Goal: Task Accomplishment & Management: Manage account settings

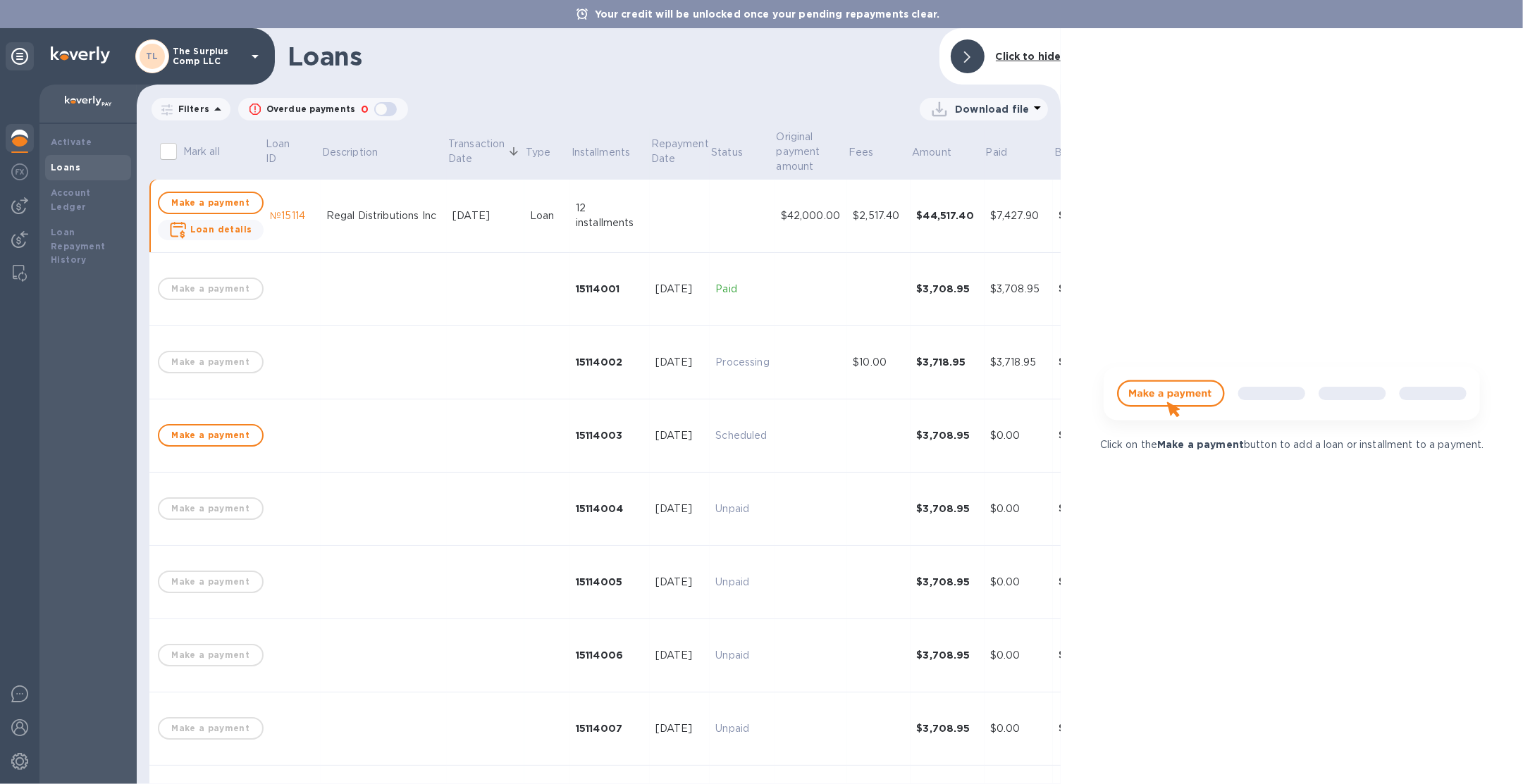
click at [202, 47] on p "The Surplus Comp LLC" at bounding box center [208, 56] width 70 height 19
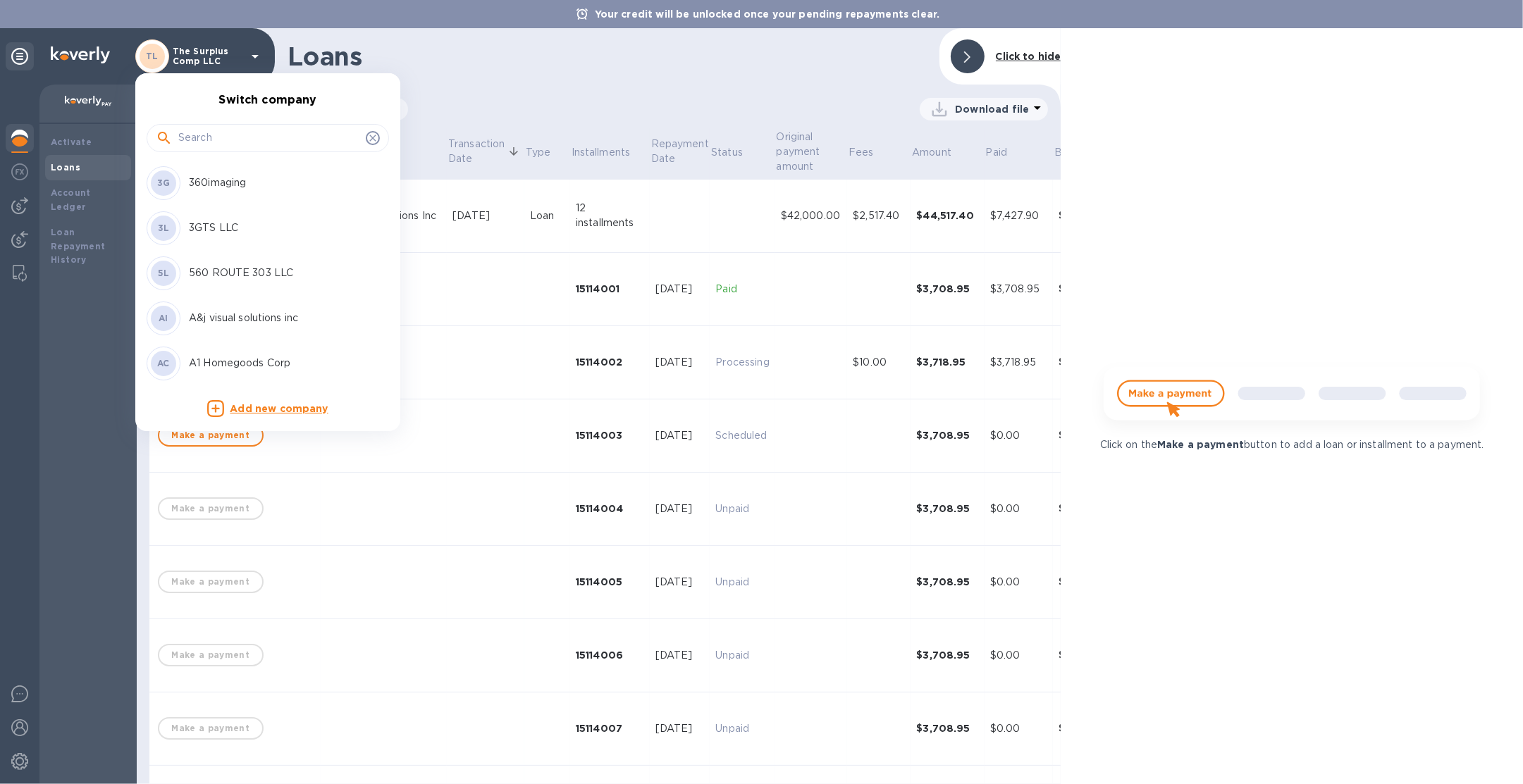
click at [204, 139] on input "text" at bounding box center [269, 137] width 181 height 21
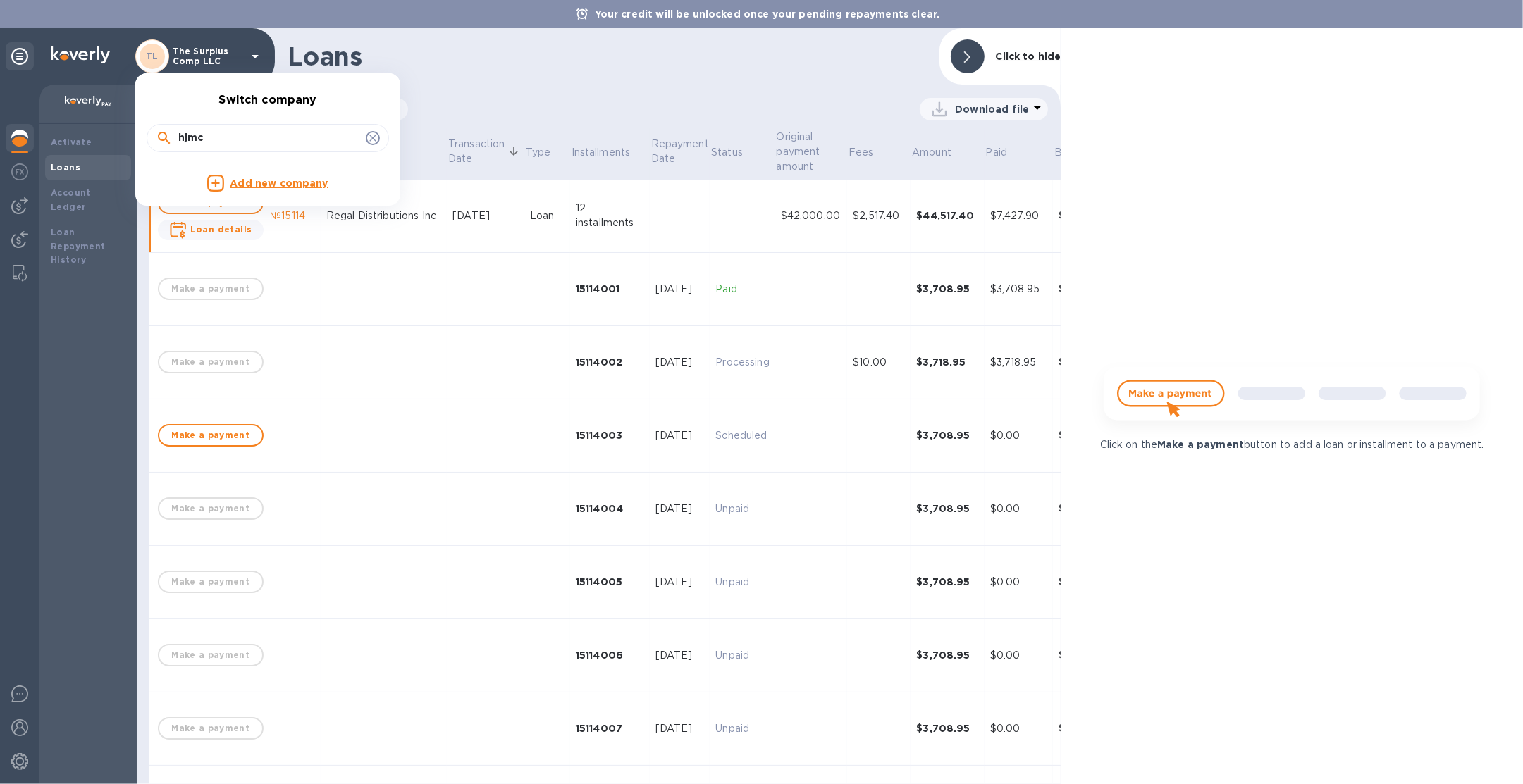
drag, startPoint x: 232, startPoint y: 140, endPoint x: 98, endPoint y: 138, distance: 134.0
click at [98, 138] on div "Switch company hjmc Add new company" at bounding box center [762, 392] width 1523 height 784
type input "jmc"
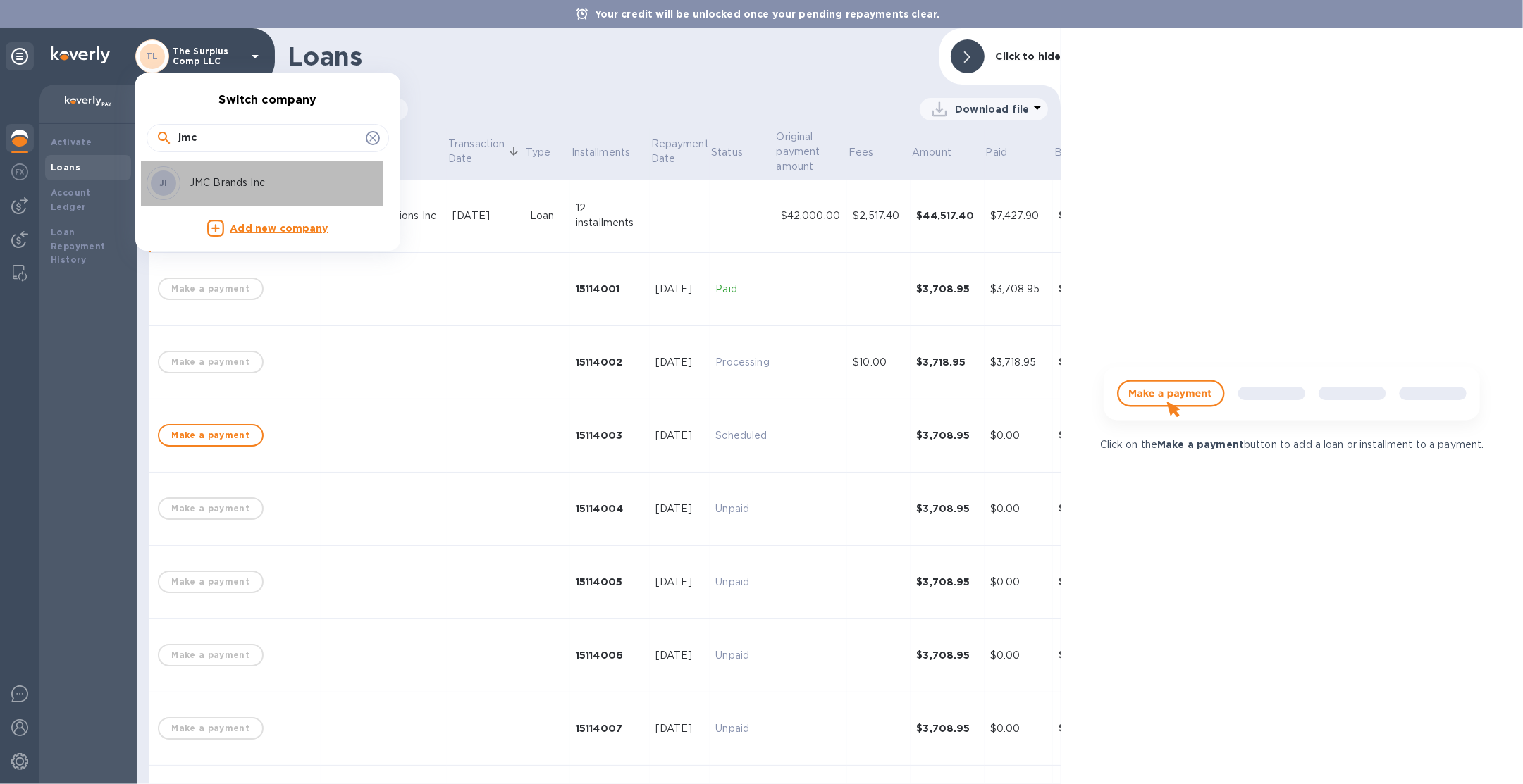
click at [223, 185] on p "JMC Brands Inc" at bounding box center [277, 182] width 177 height 14
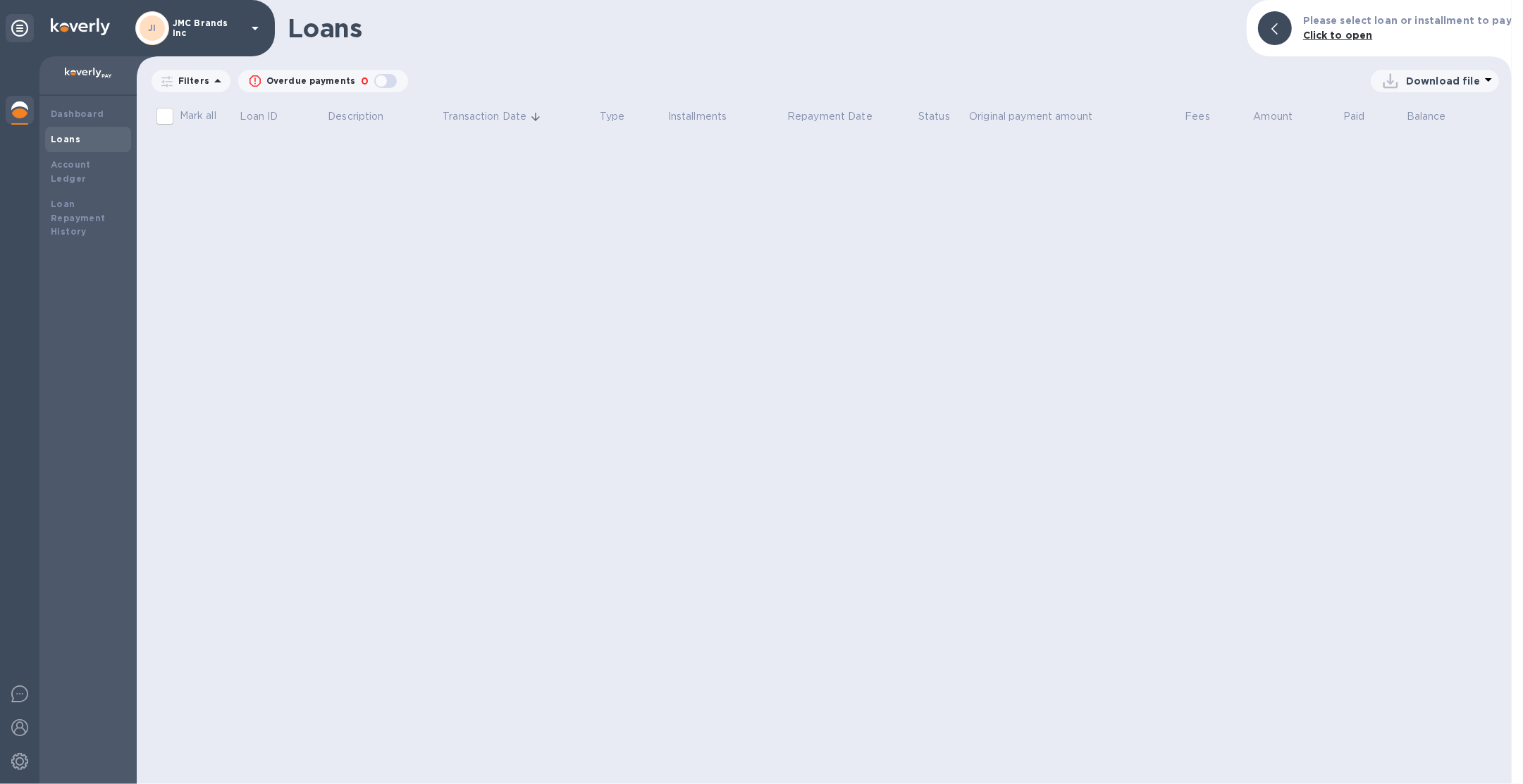
click at [26, 119] on div at bounding box center [20, 111] width 28 height 31
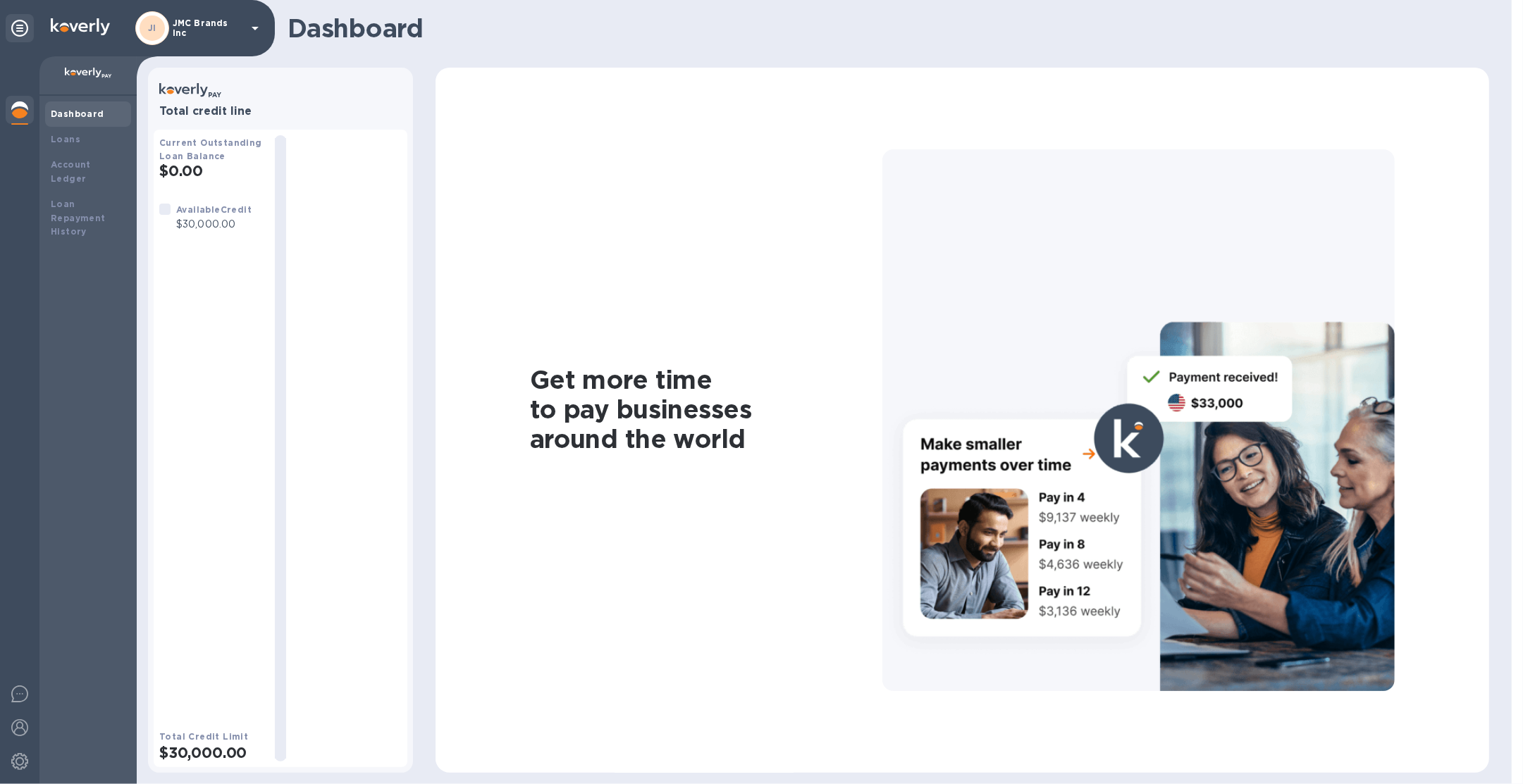
click at [77, 118] on b "Dashboard" at bounding box center [77, 114] width 53 height 10
click at [232, 36] on div "JI JMC Brands Inc" at bounding box center [199, 28] width 128 height 34
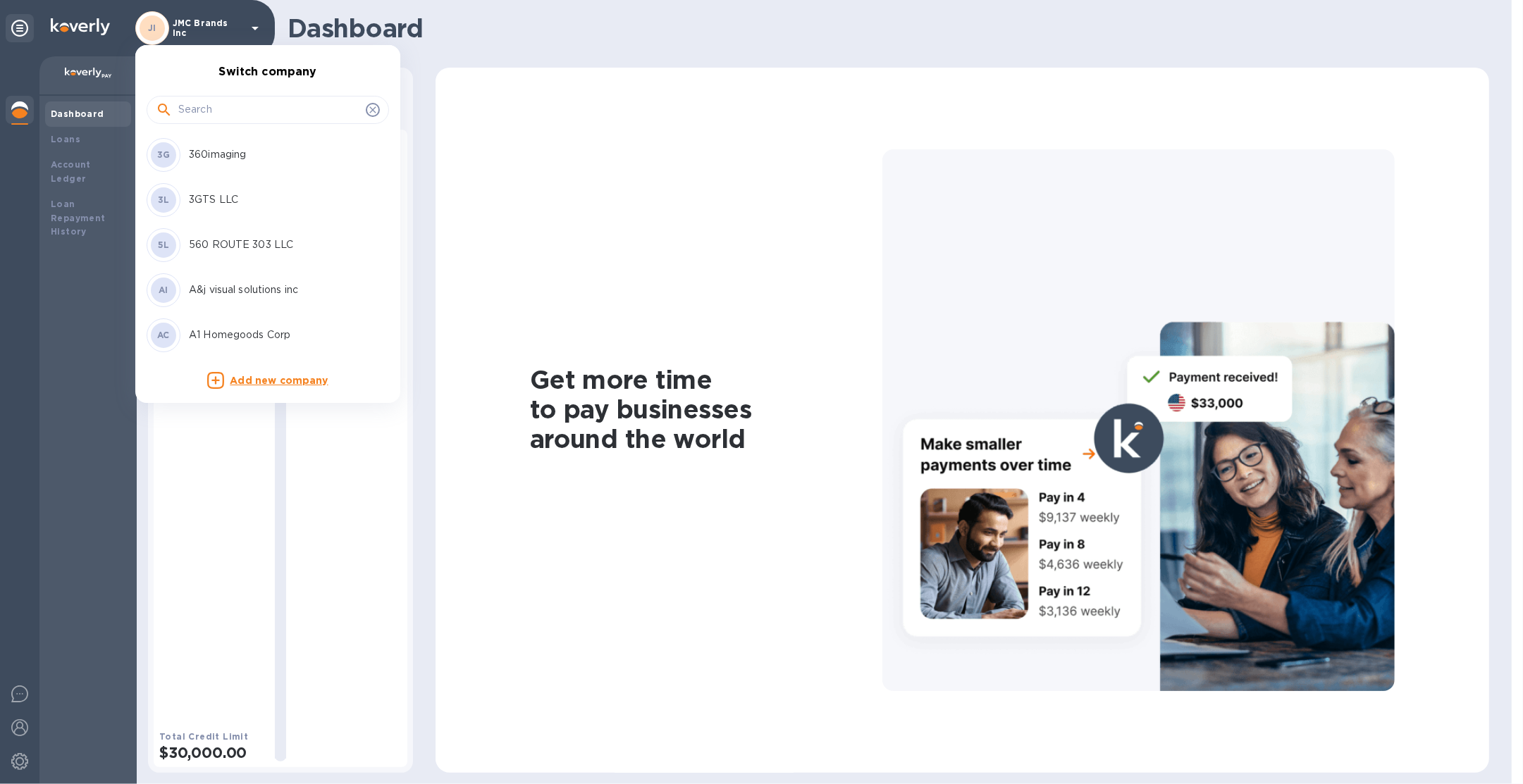
click at [237, 103] on input "text" at bounding box center [269, 109] width 181 height 21
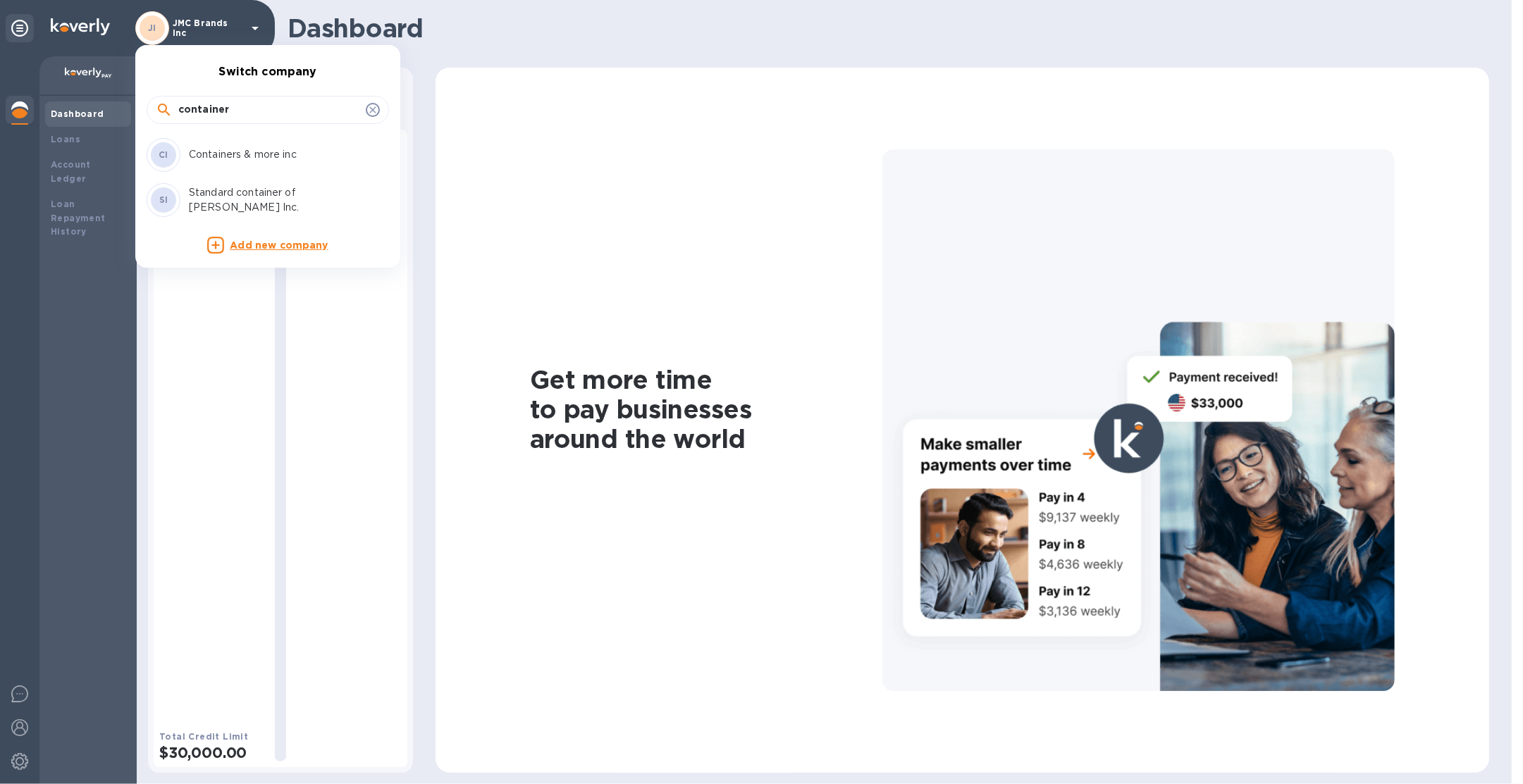
type input "container"
click at [254, 152] on p "Containers & more inc" at bounding box center [277, 154] width 177 height 14
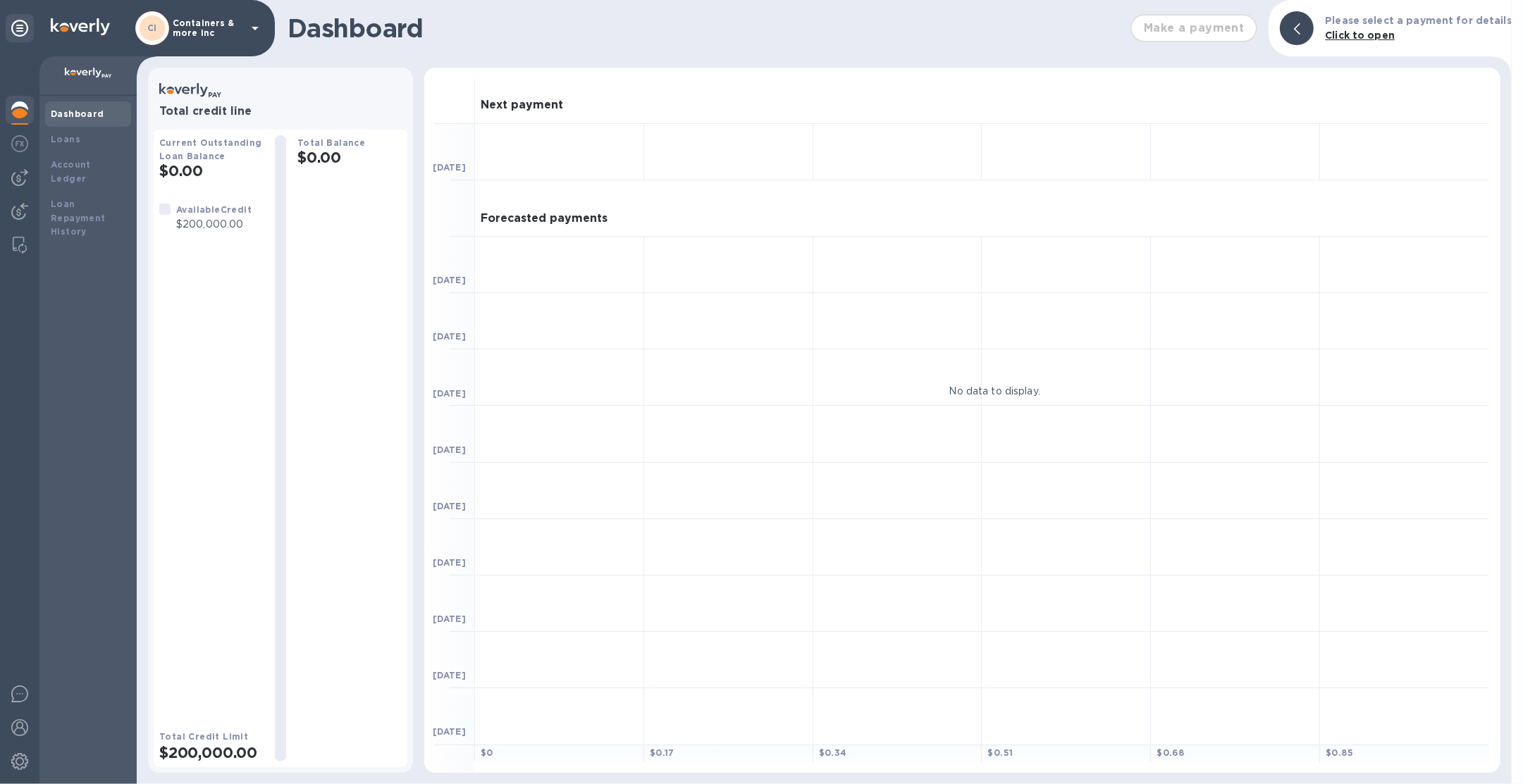
click at [17, 113] on img at bounding box center [20, 110] width 17 height 17
click at [73, 142] on b "Loans" at bounding box center [65, 139] width 30 height 10
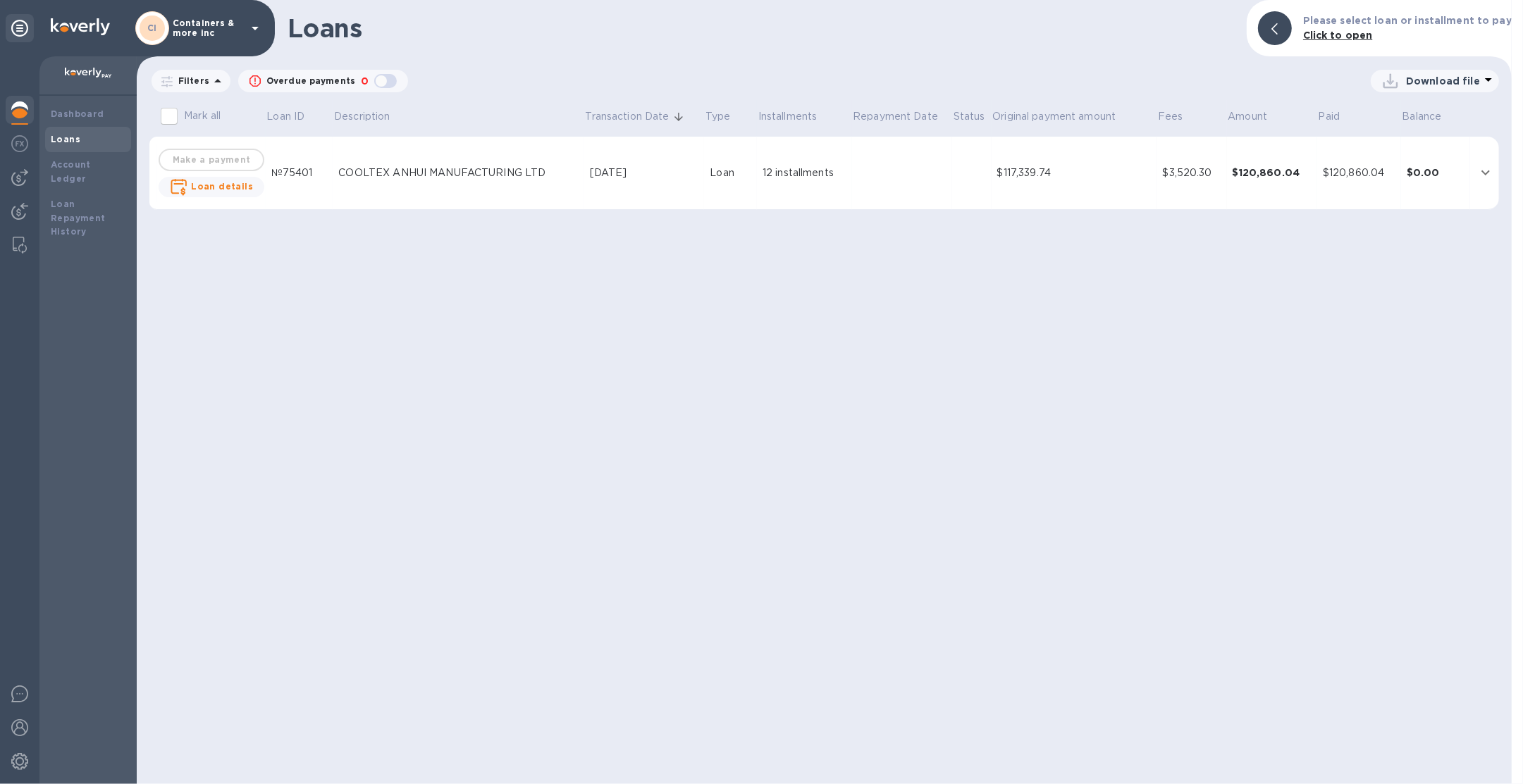
click at [24, 107] on img at bounding box center [20, 110] width 17 height 17
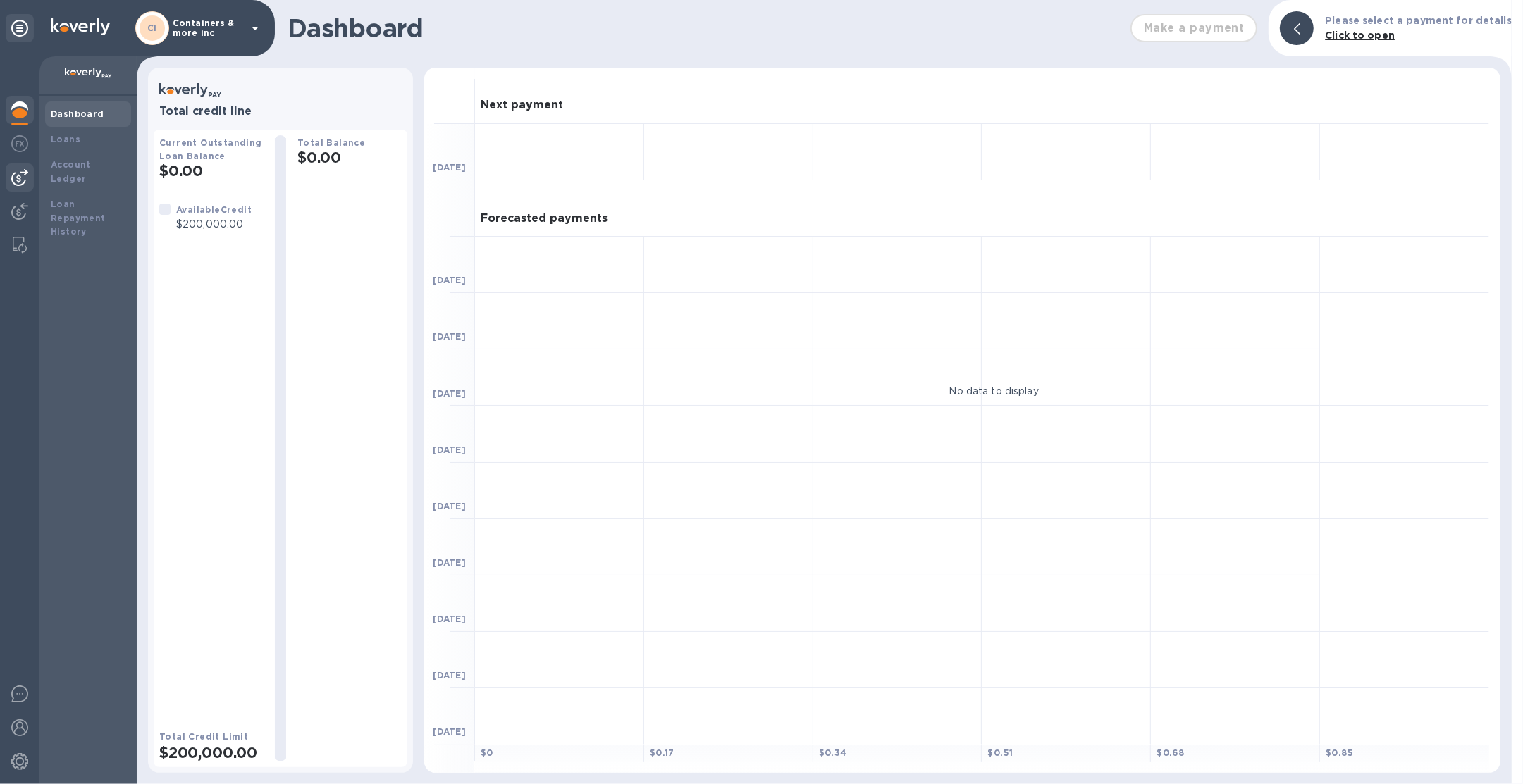
click at [14, 175] on img at bounding box center [20, 177] width 17 height 17
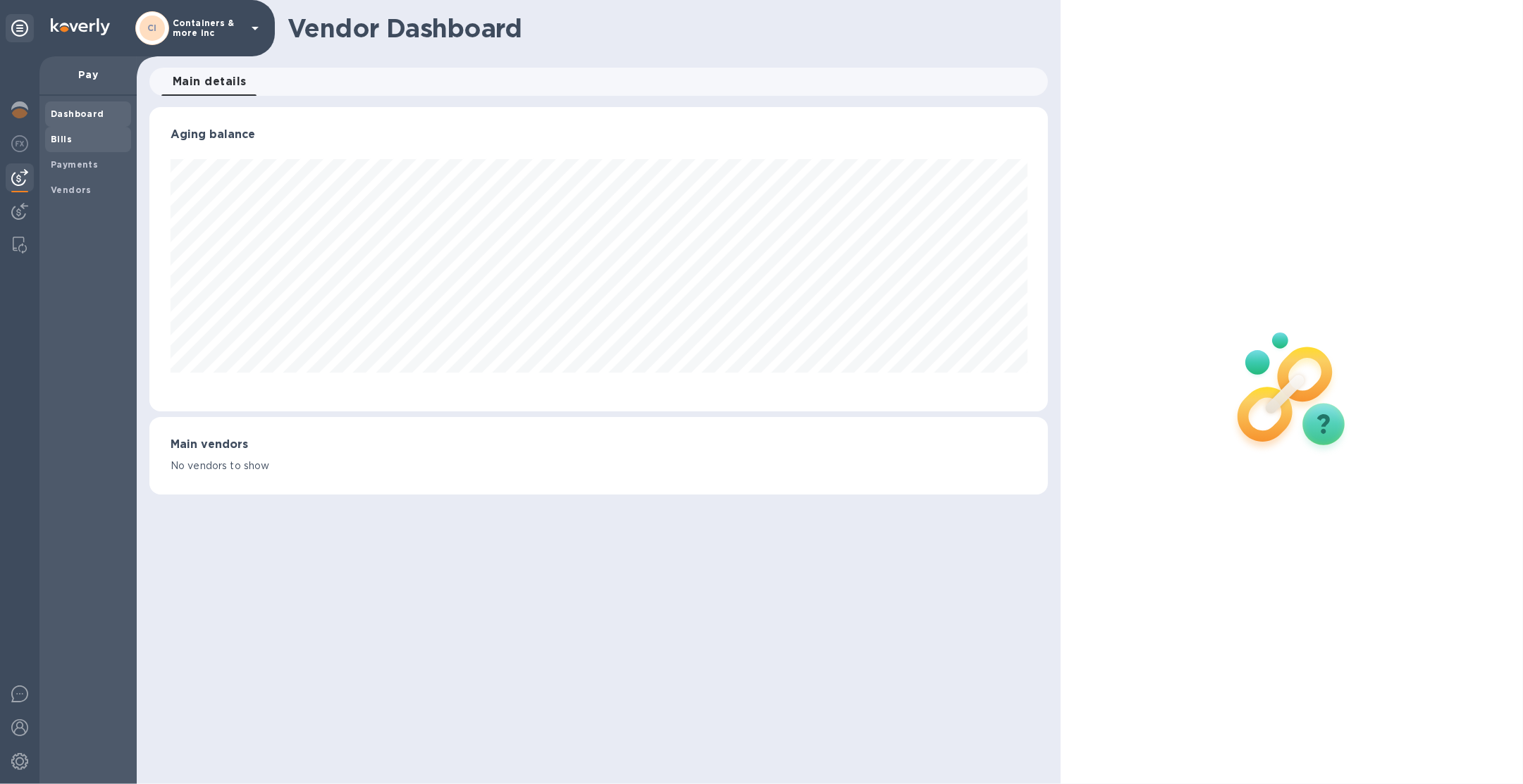
scroll to position [303, 899]
click at [73, 140] on span "Bills" at bounding box center [88, 139] width 75 height 14
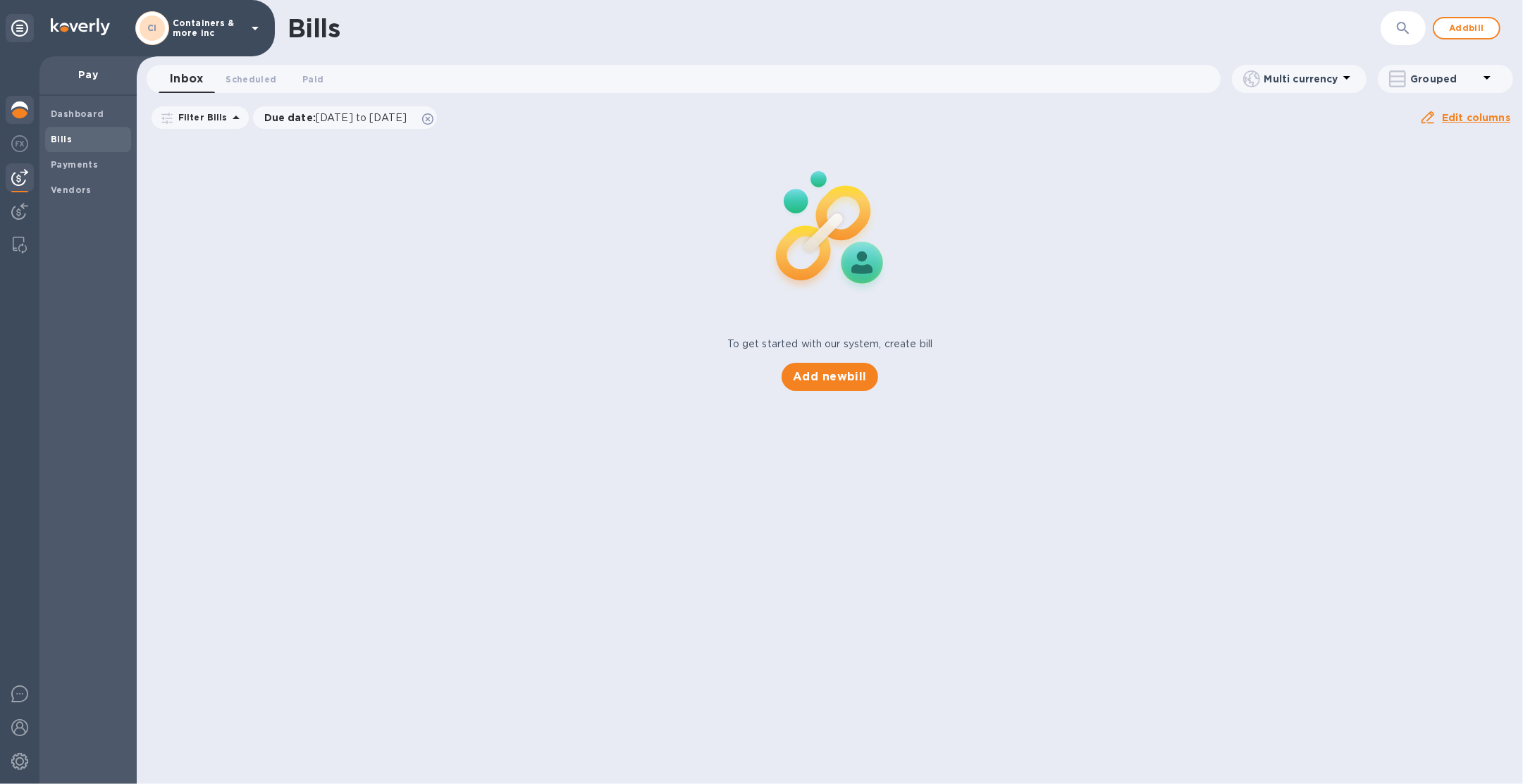
click at [27, 108] on div at bounding box center [20, 111] width 28 height 31
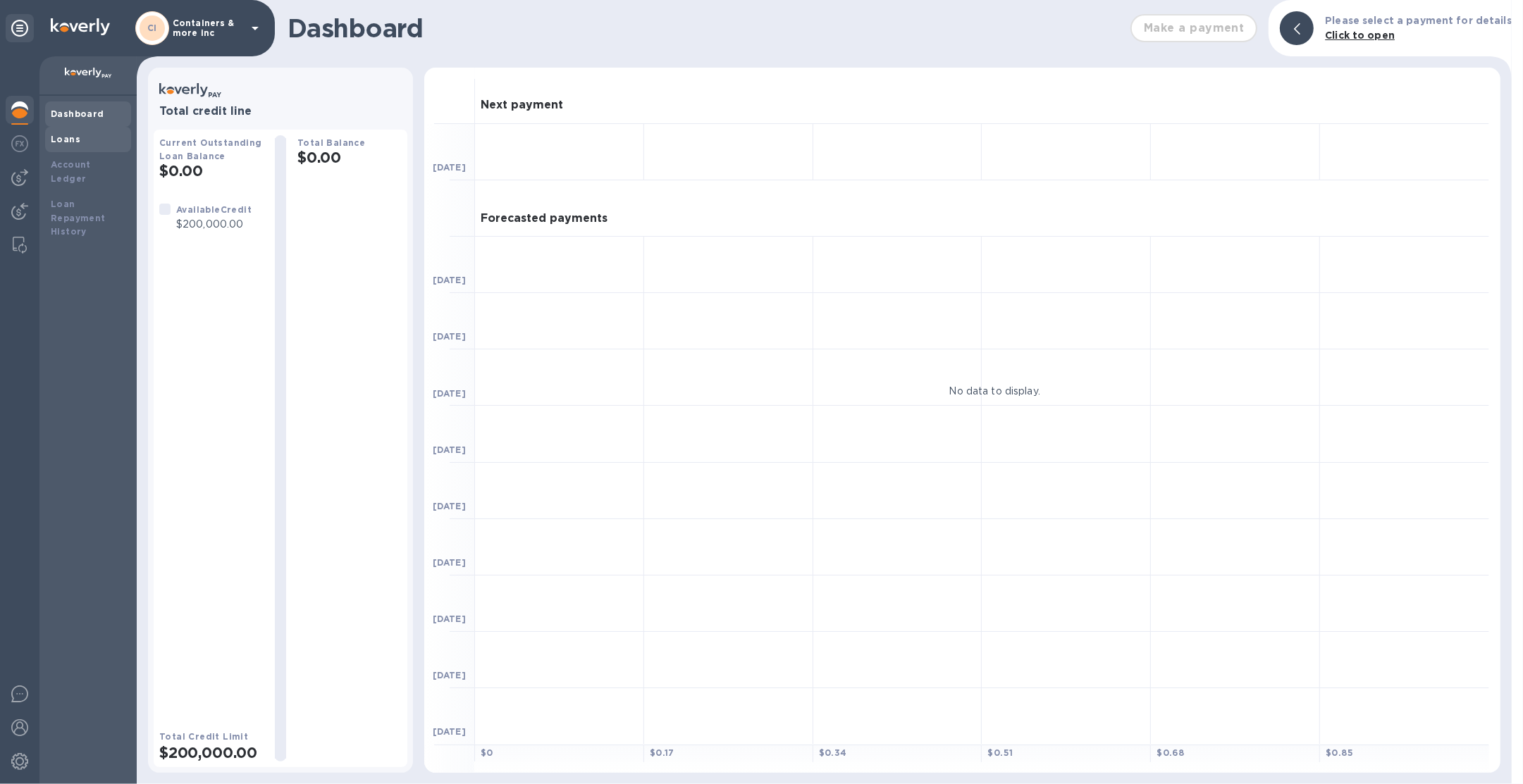
click at [71, 142] on b "Loans" at bounding box center [65, 139] width 30 height 10
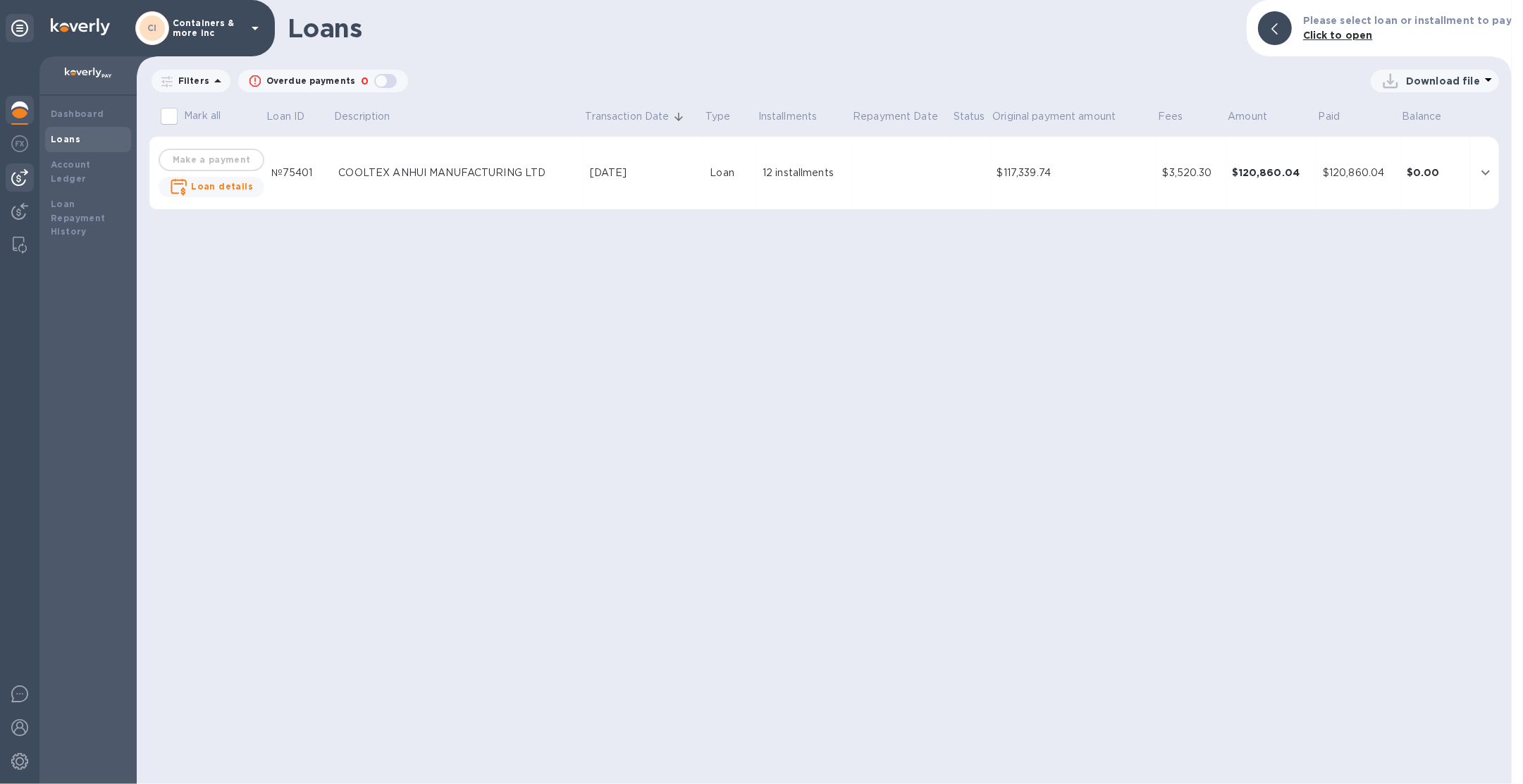
click at [26, 173] on img at bounding box center [20, 177] width 17 height 17
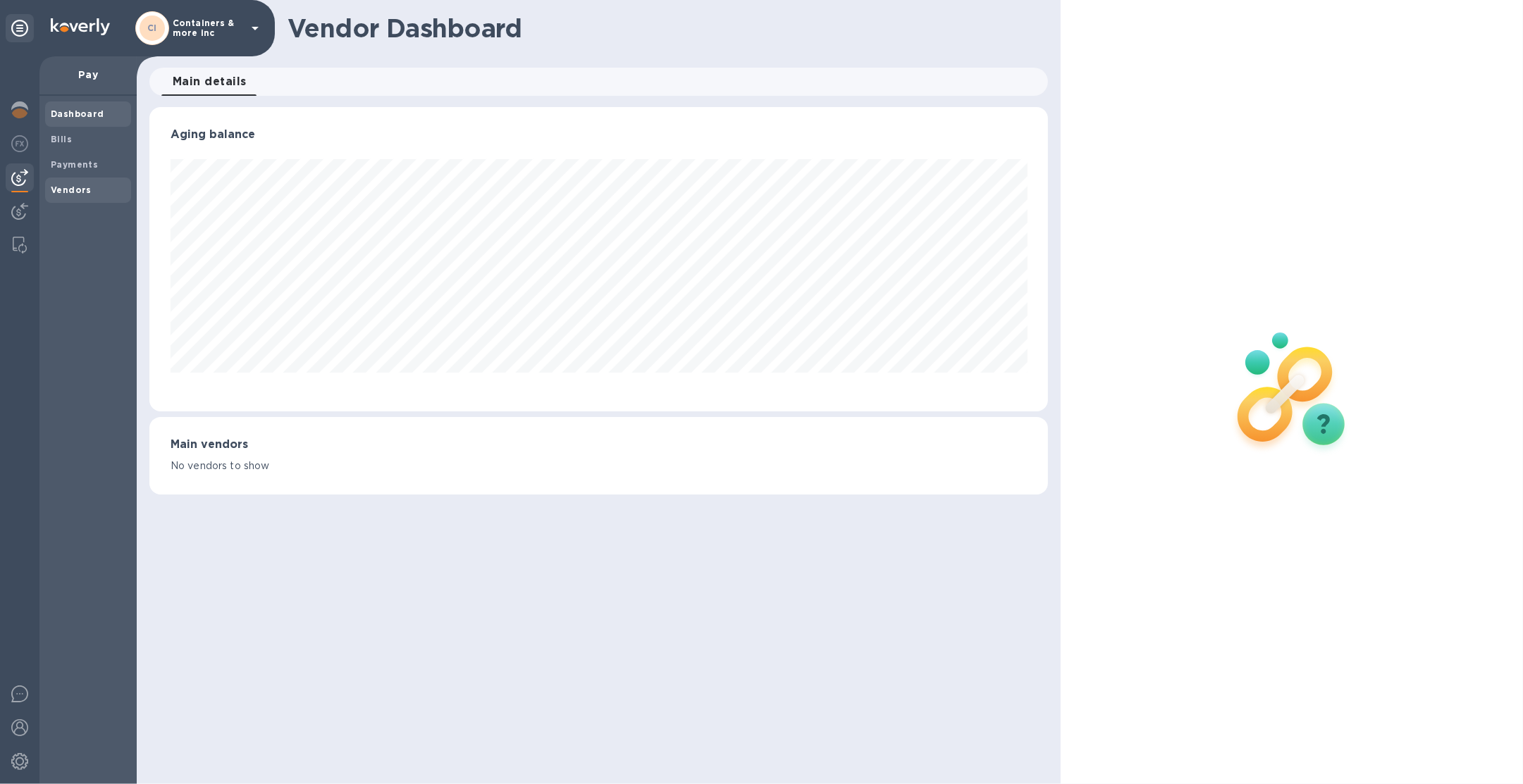
scroll to position [303, 899]
click at [62, 190] on b "Vendors" at bounding box center [71, 190] width 41 height 10
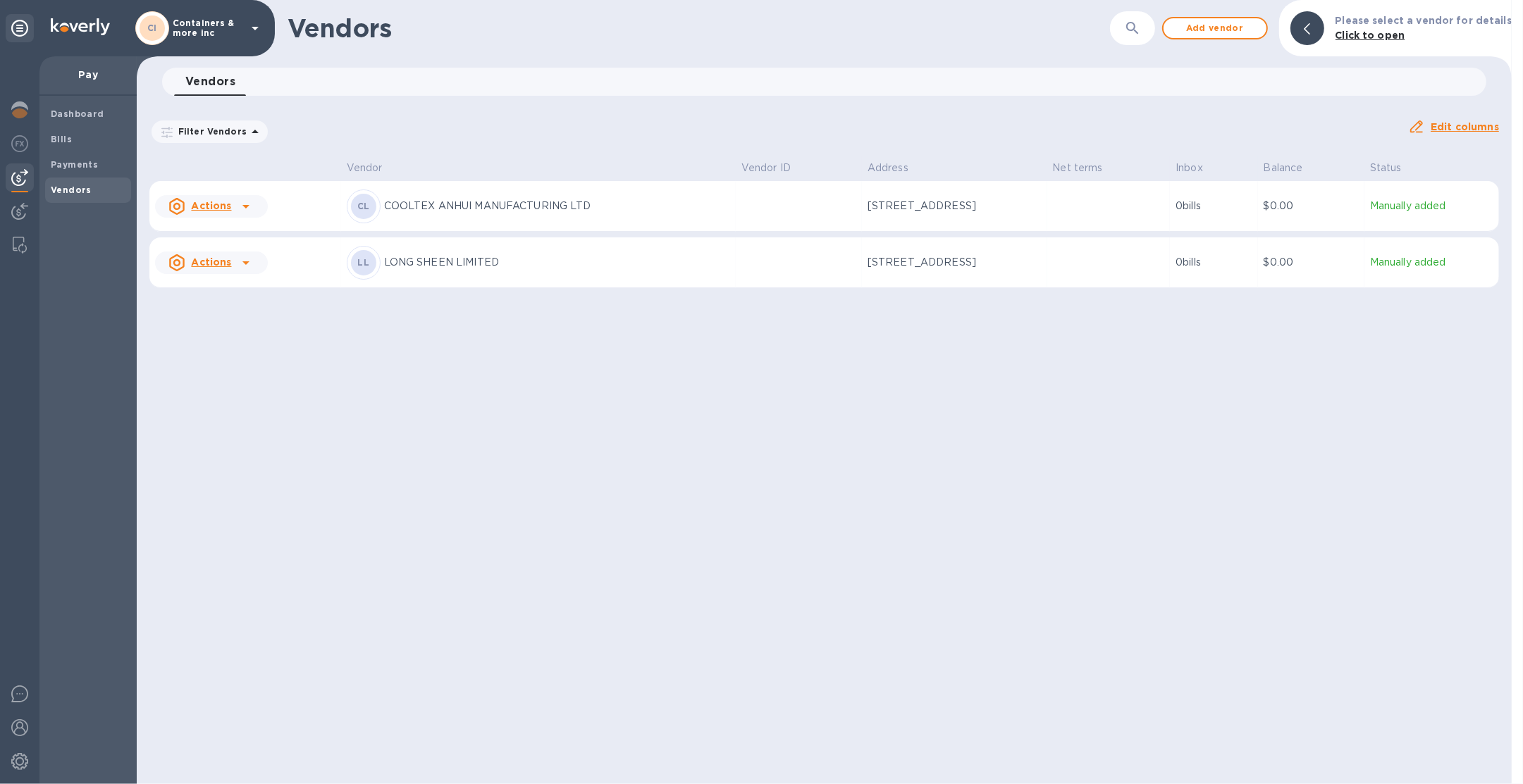
click at [232, 271] on div "Actions" at bounding box center [199, 263] width 69 height 23
click at [248, 327] on b "Add new bill" at bounding box center [226, 328] width 65 height 11
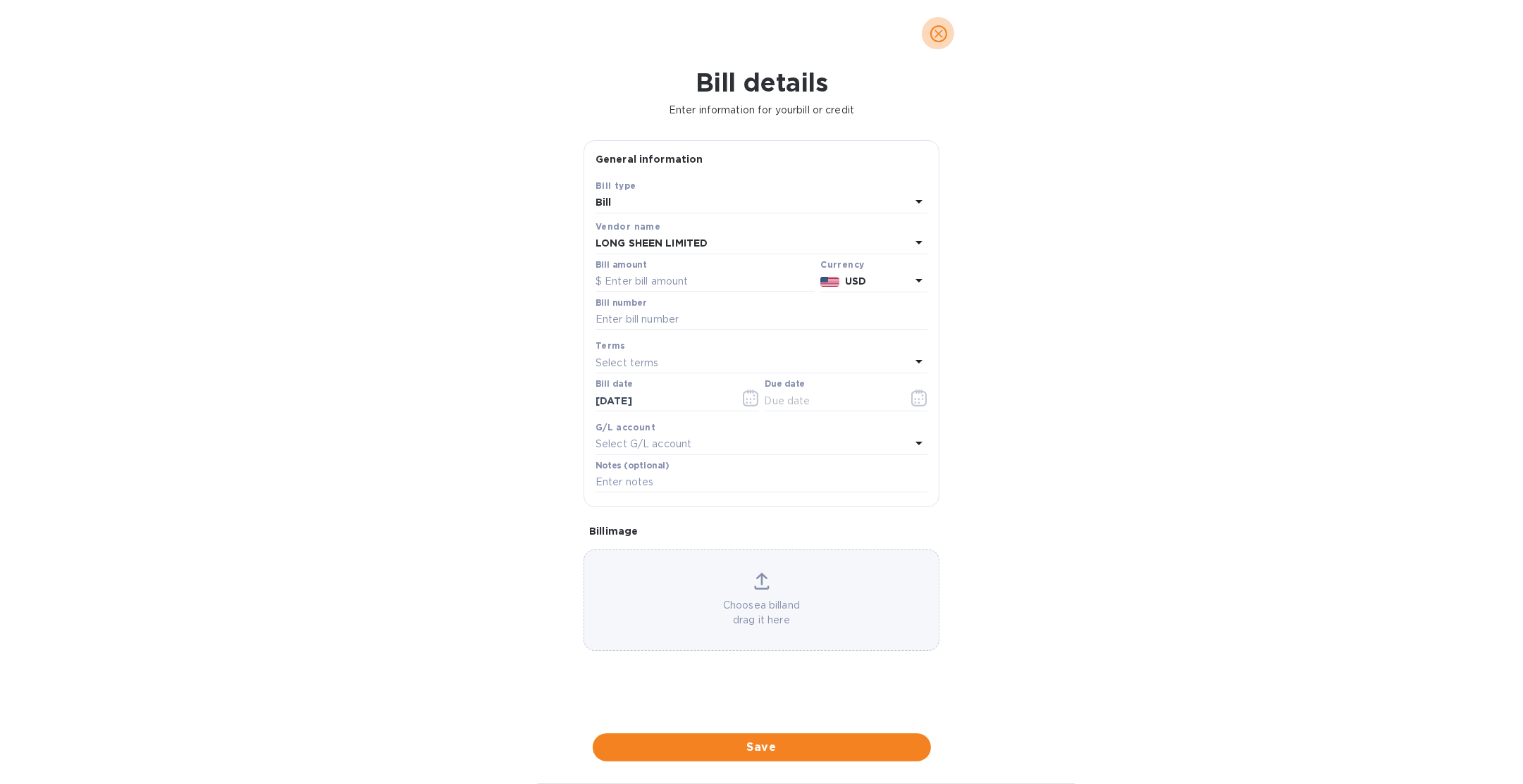
click at [948, 36] on button "close" at bounding box center [939, 34] width 34 height 34
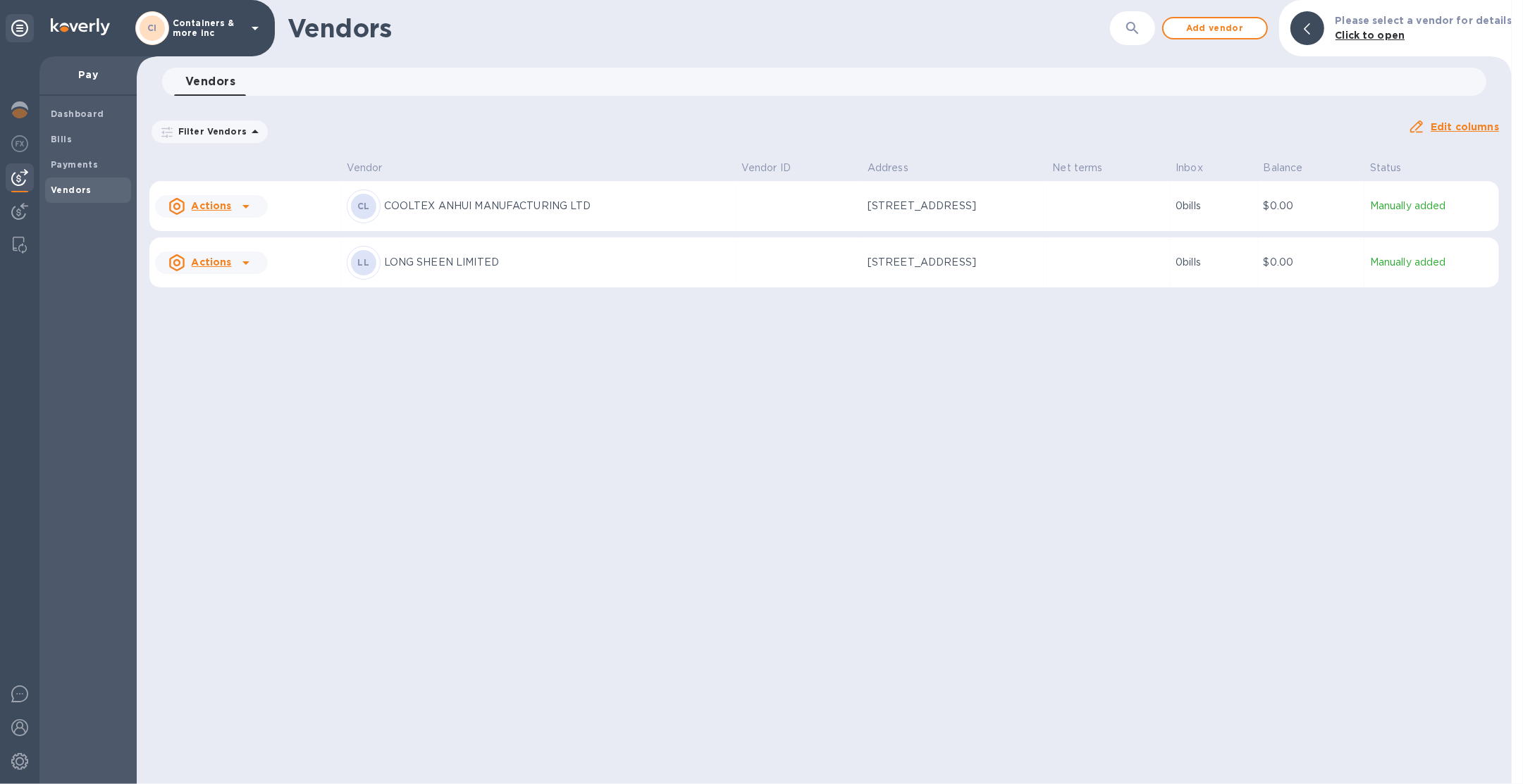
click at [198, 19] on p "Containers & more inc" at bounding box center [208, 28] width 70 height 19
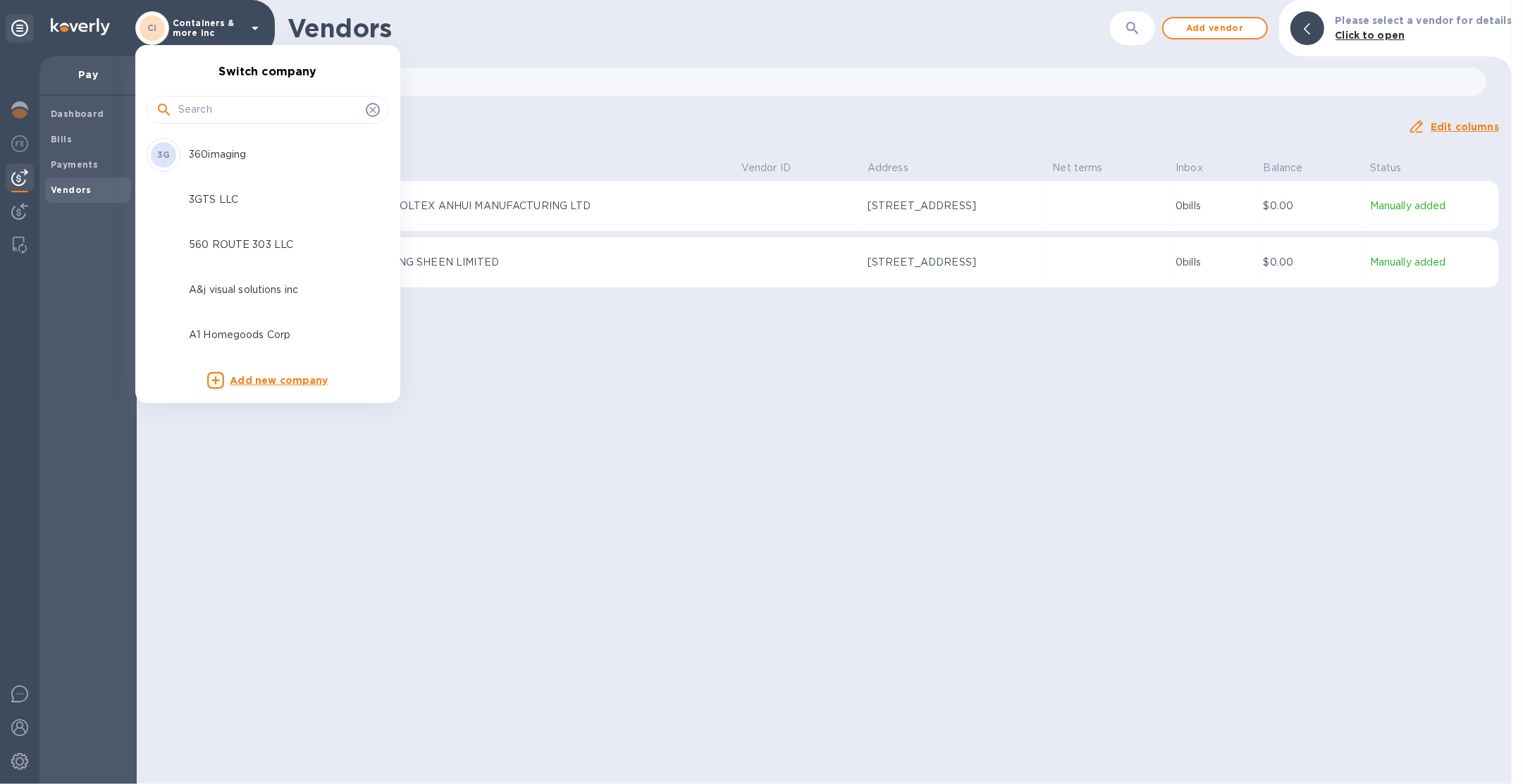
click at [252, 103] on input "text" at bounding box center [269, 109] width 181 height 21
type input "buil"
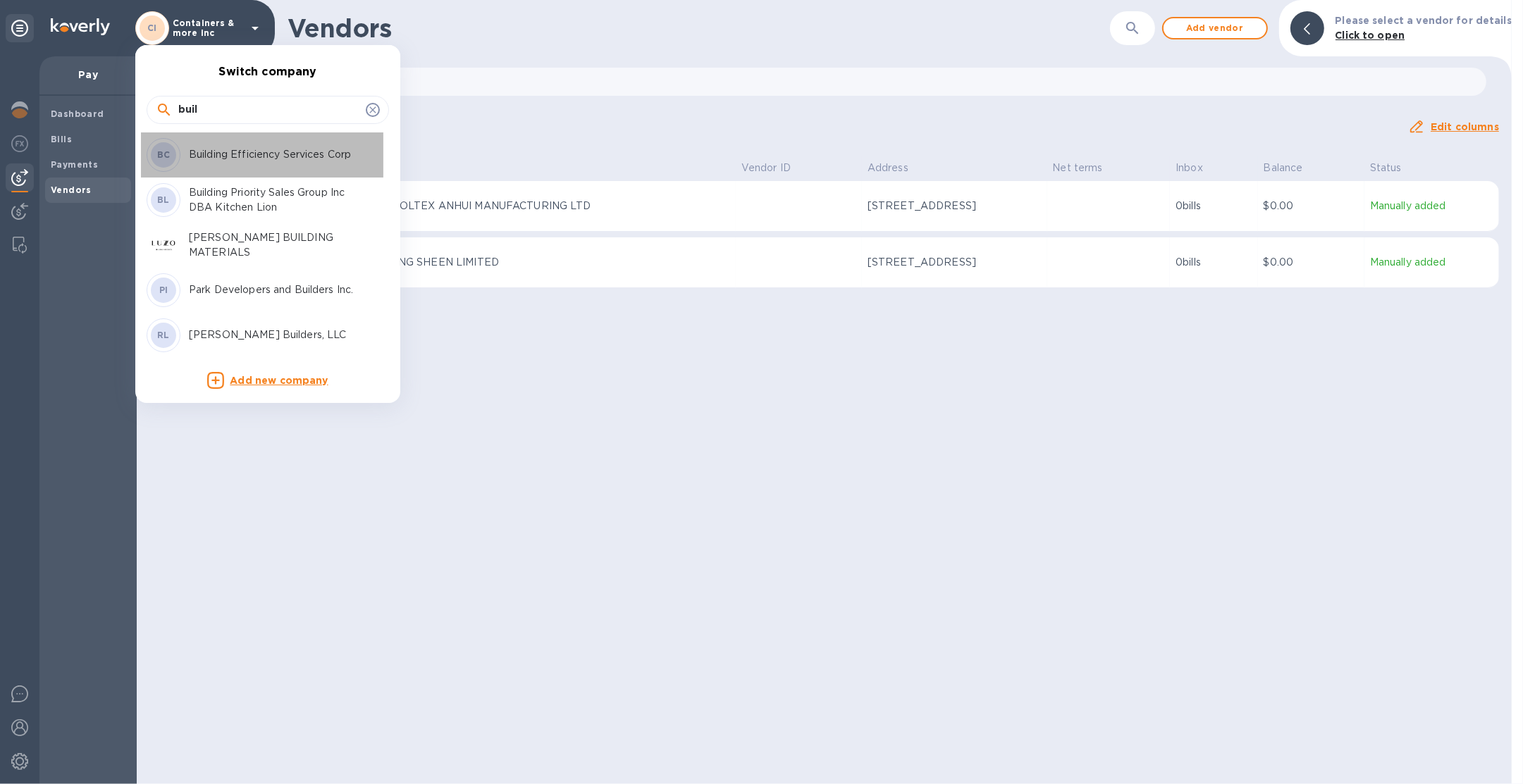
click at [315, 147] on p "Building Efficiency Services Corp" at bounding box center [277, 154] width 177 height 14
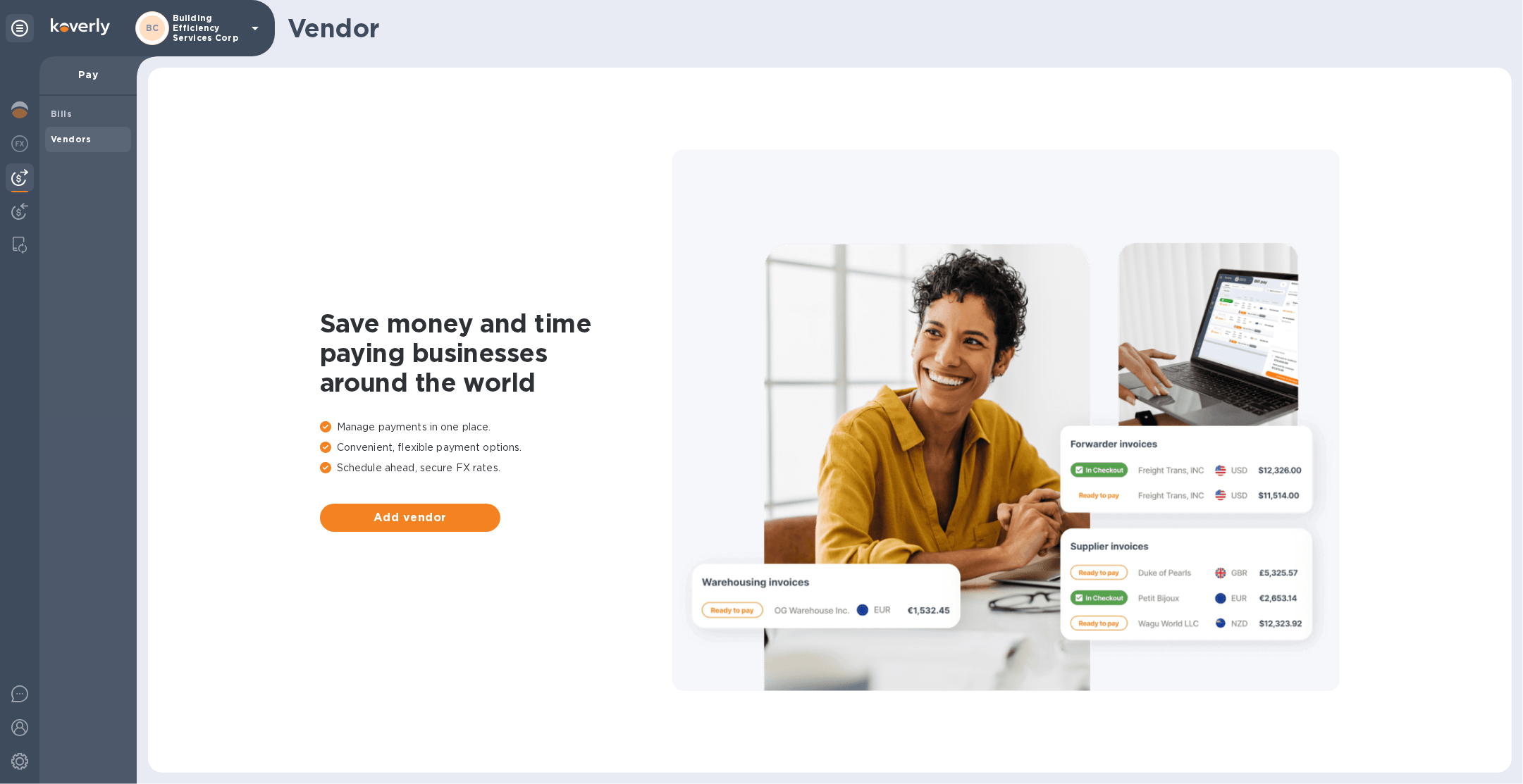
click at [209, 36] on p "Building Efficiency Services Corp" at bounding box center [208, 28] width 70 height 30
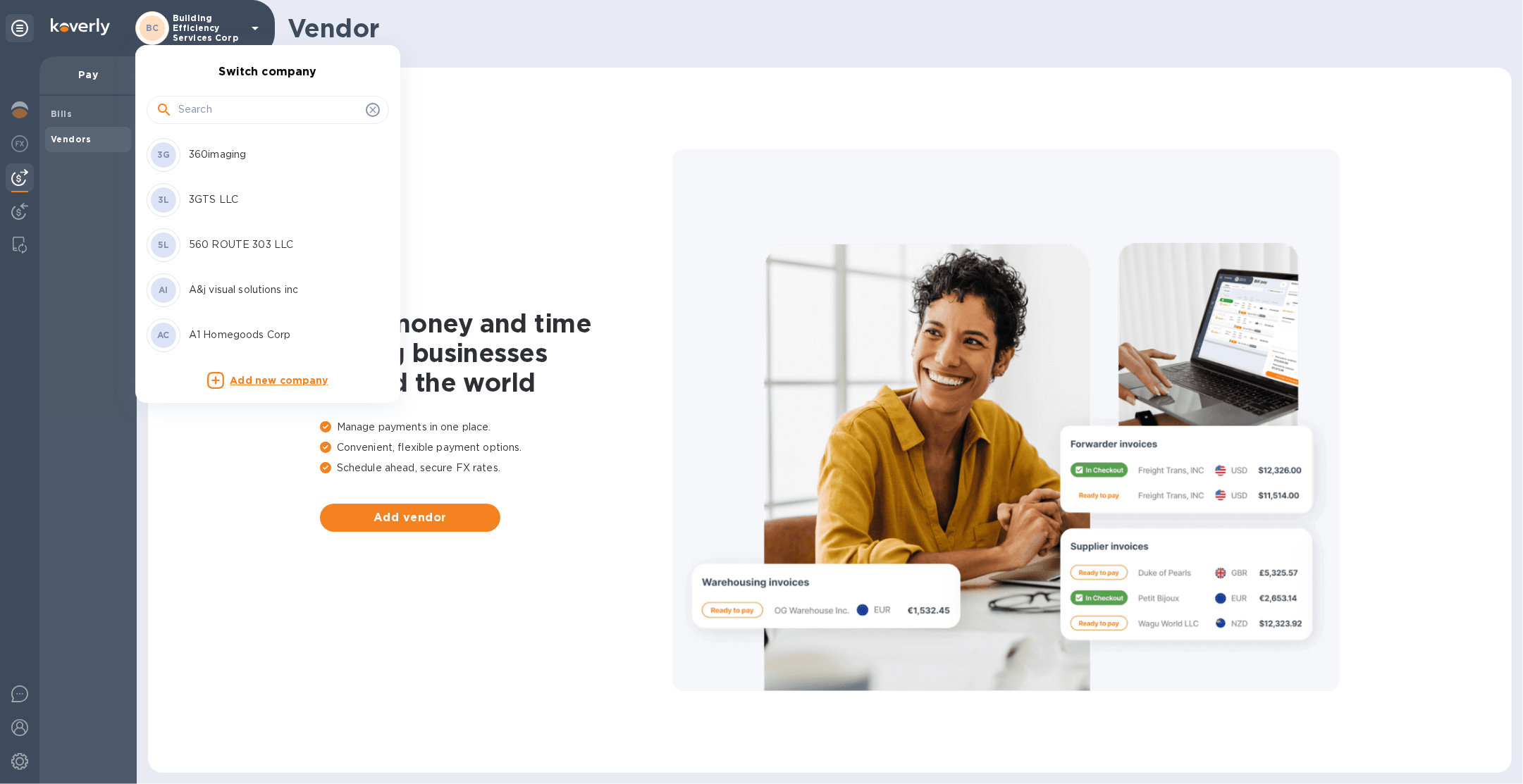
click at [220, 106] on input "text" at bounding box center [269, 109] width 181 height 21
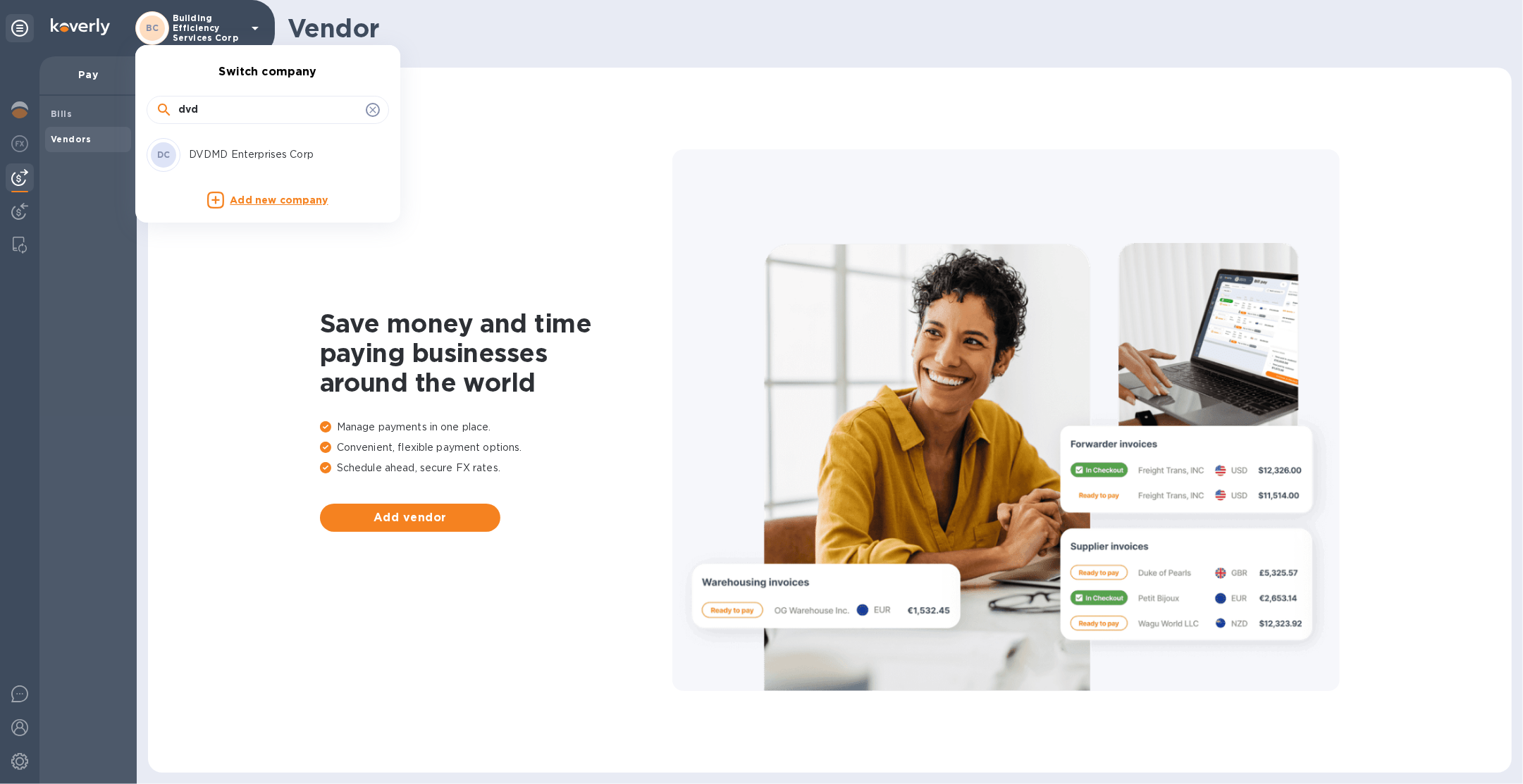
type input "dvd"
click at [237, 164] on div "DC DVDMD Enterprises Corp" at bounding box center [256, 155] width 220 height 34
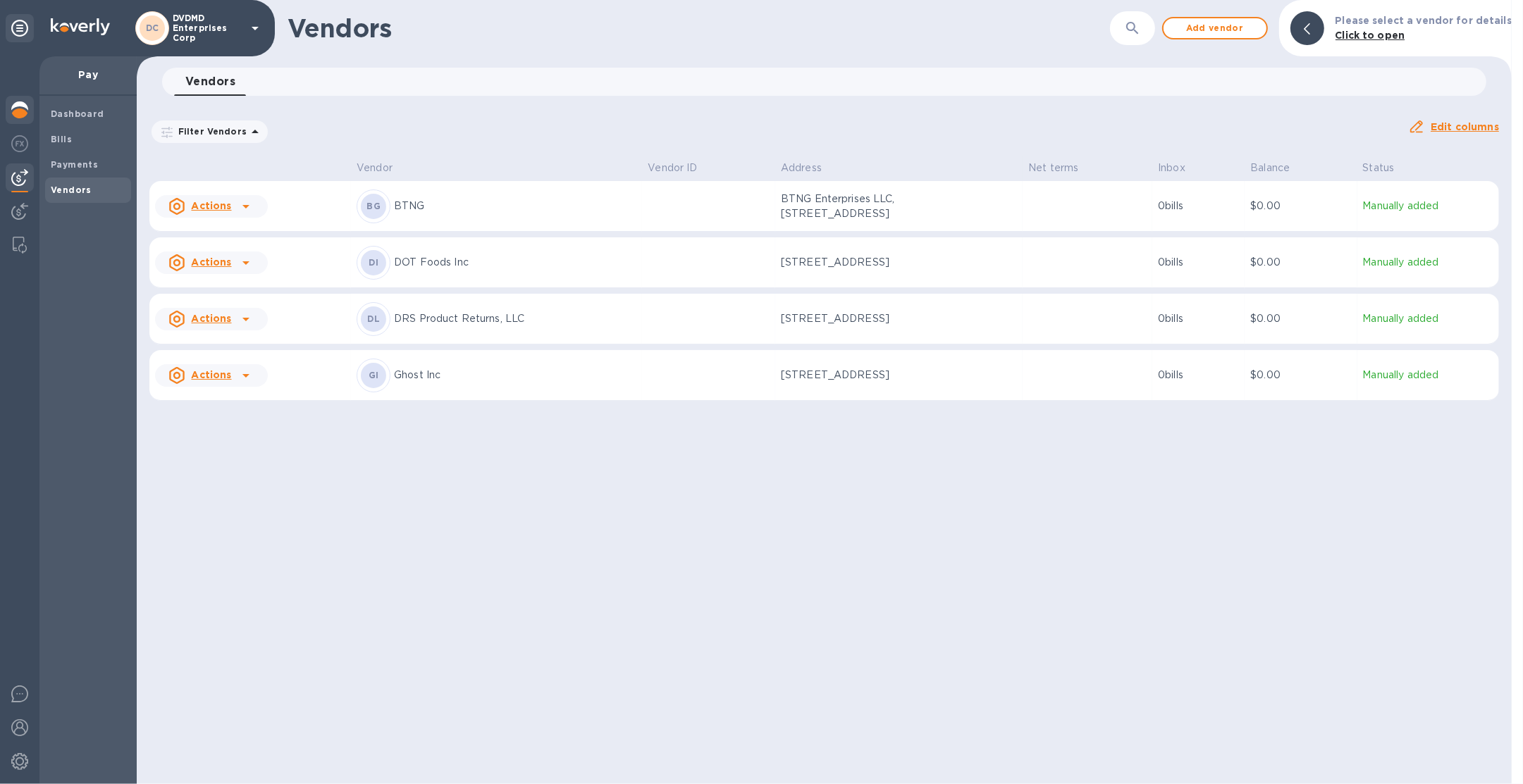
click at [27, 117] on img at bounding box center [20, 110] width 17 height 17
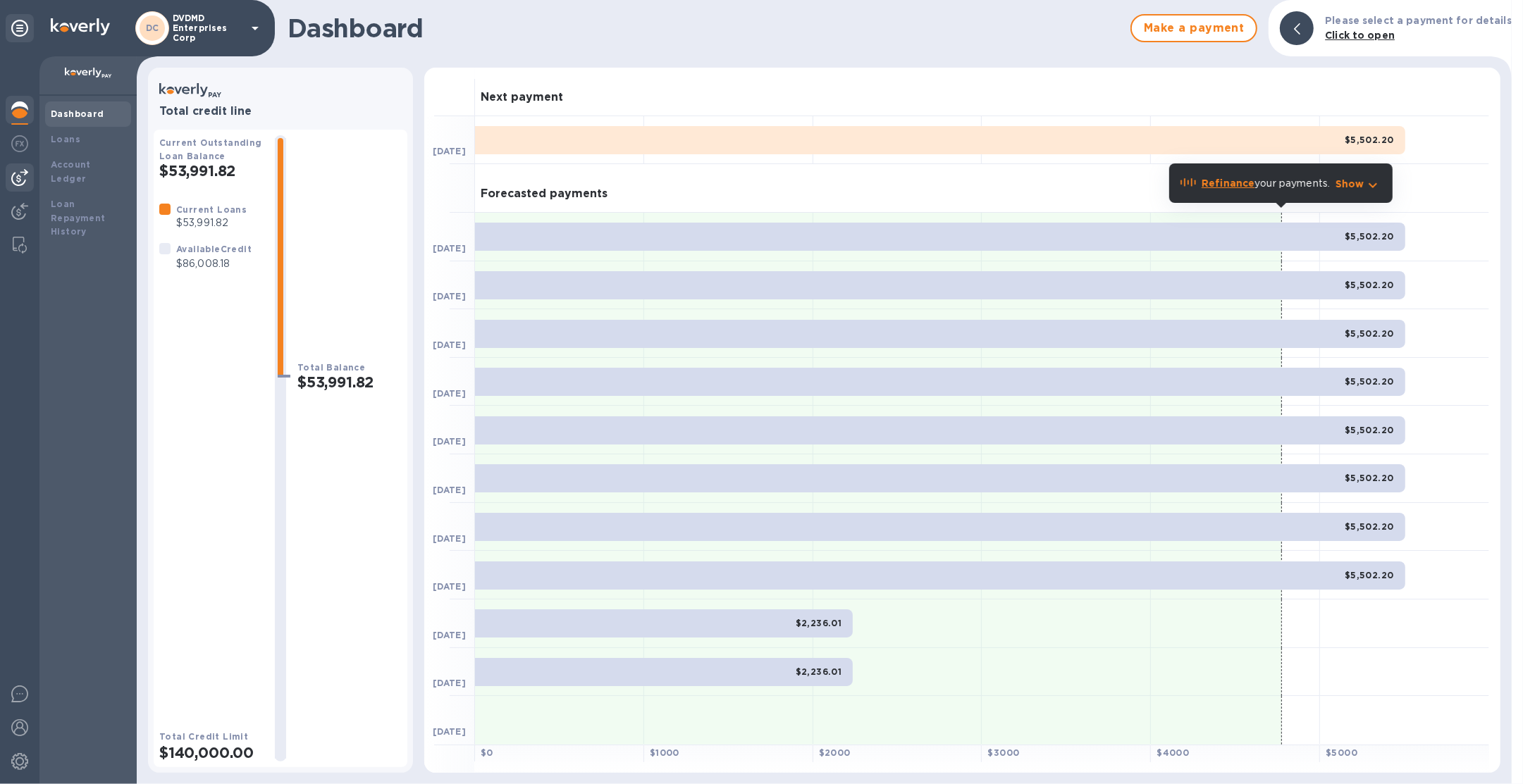
click at [23, 180] on img at bounding box center [20, 177] width 17 height 17
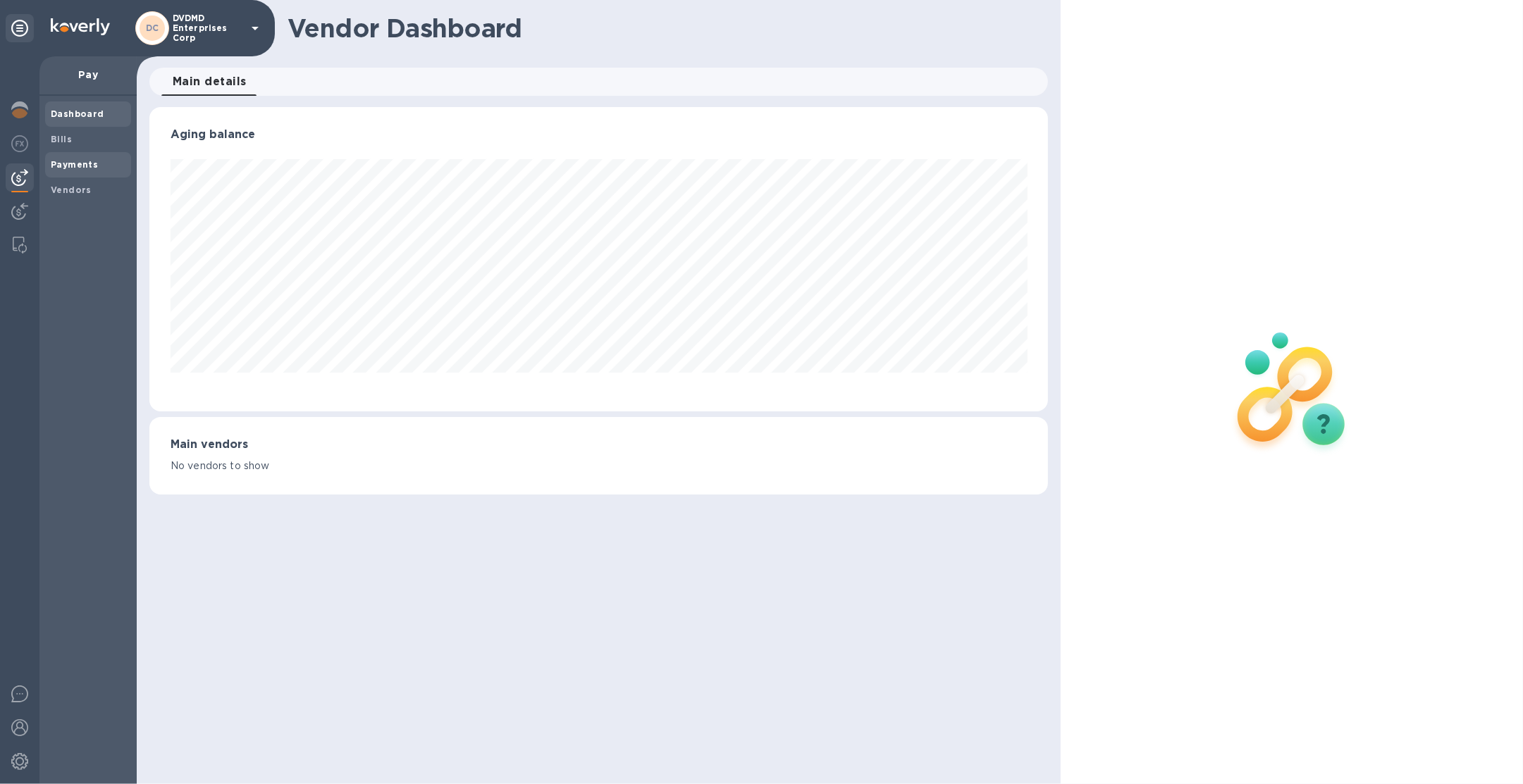
scroll to position [303, 899]
click at [67, 158] on span "Payments" at bounding box center [75, 164] width 47 height 14
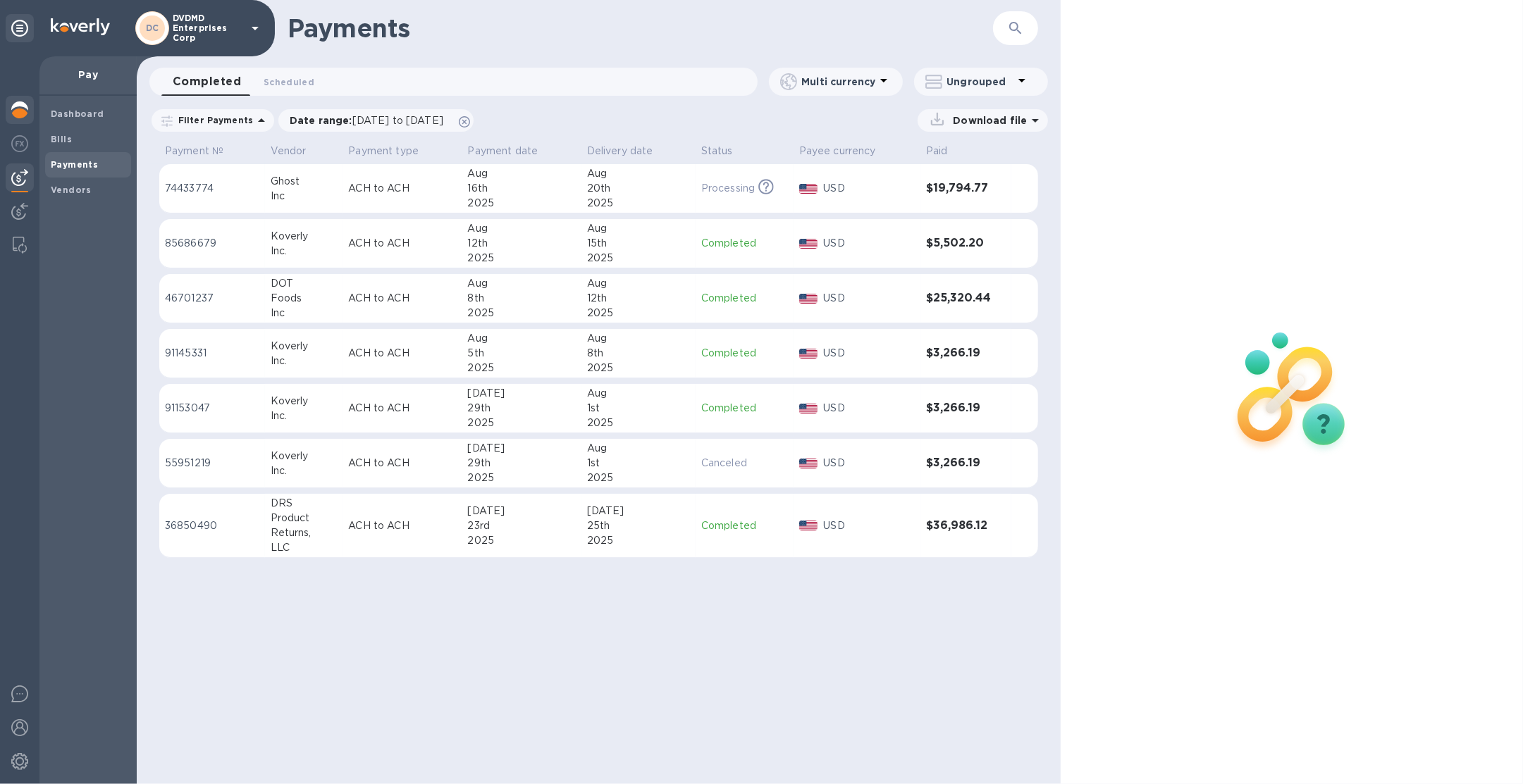
click at [10, 119] on div at bounding box center [20, 111] width 28 height 31
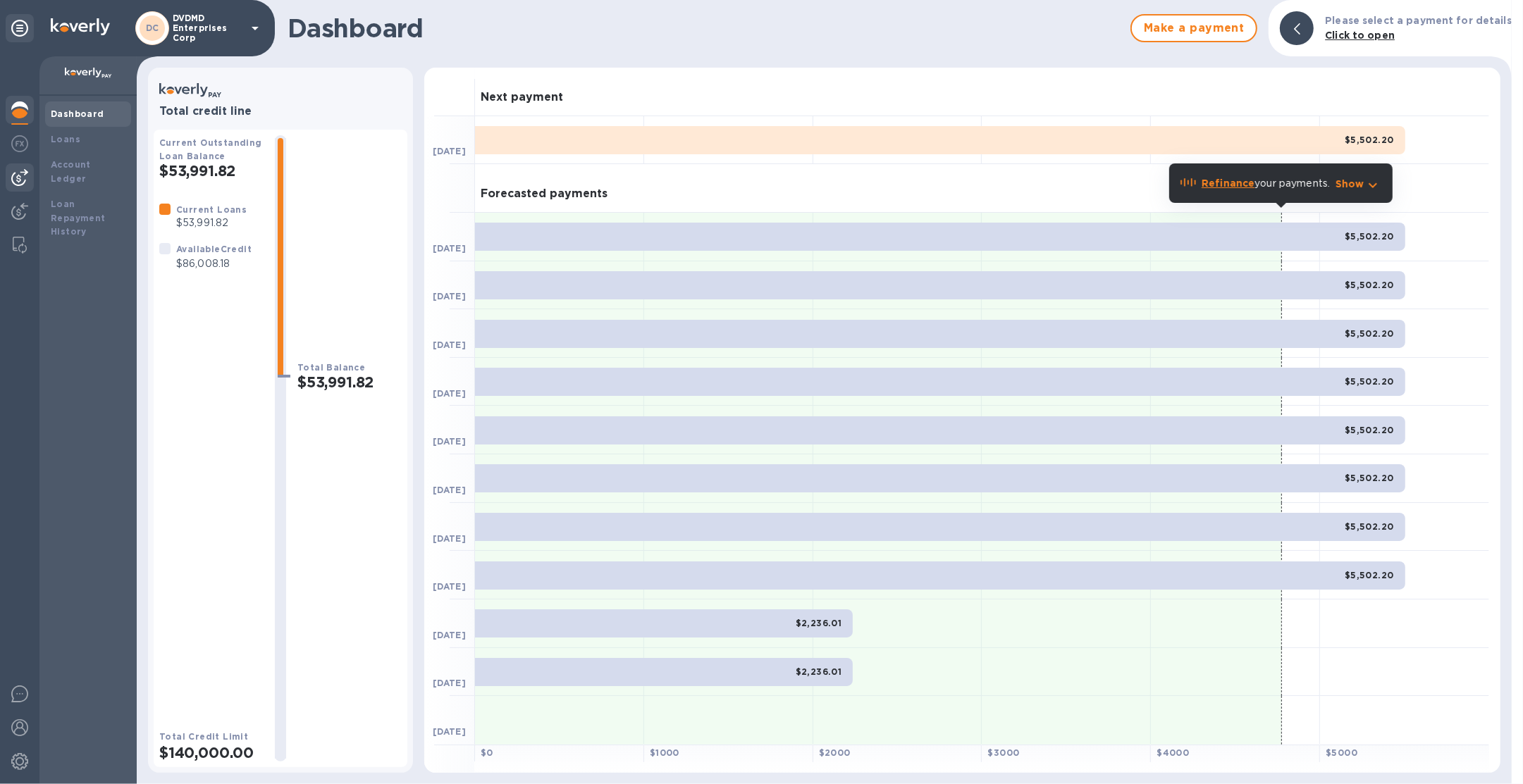
click at [19, 181] on img at bounding box center [20, 177] width 17 height 17
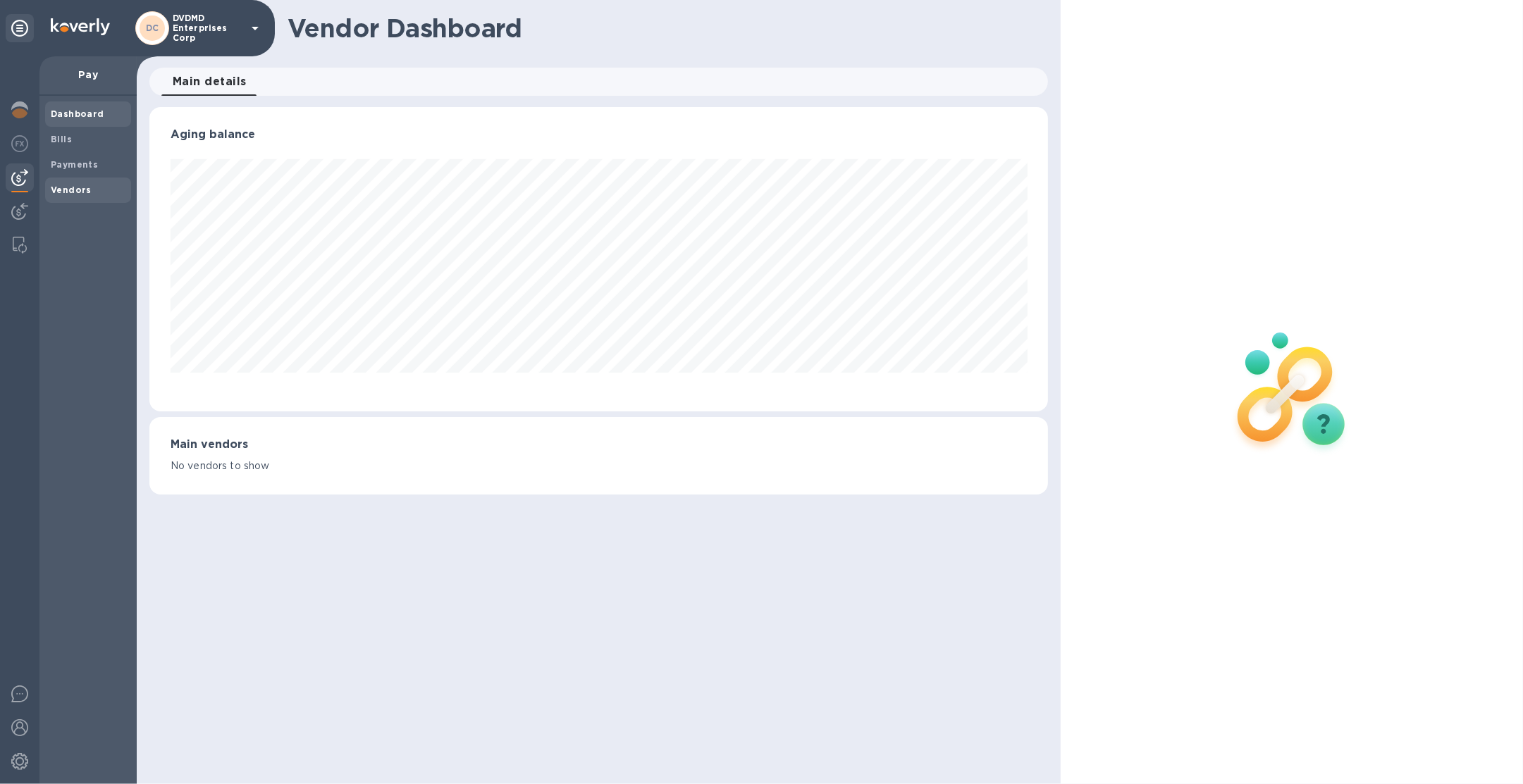
scroll to position [303, 899]
click at [59, 177] on div "Vendors" at bounding box center [87, 190] width 86 height 25
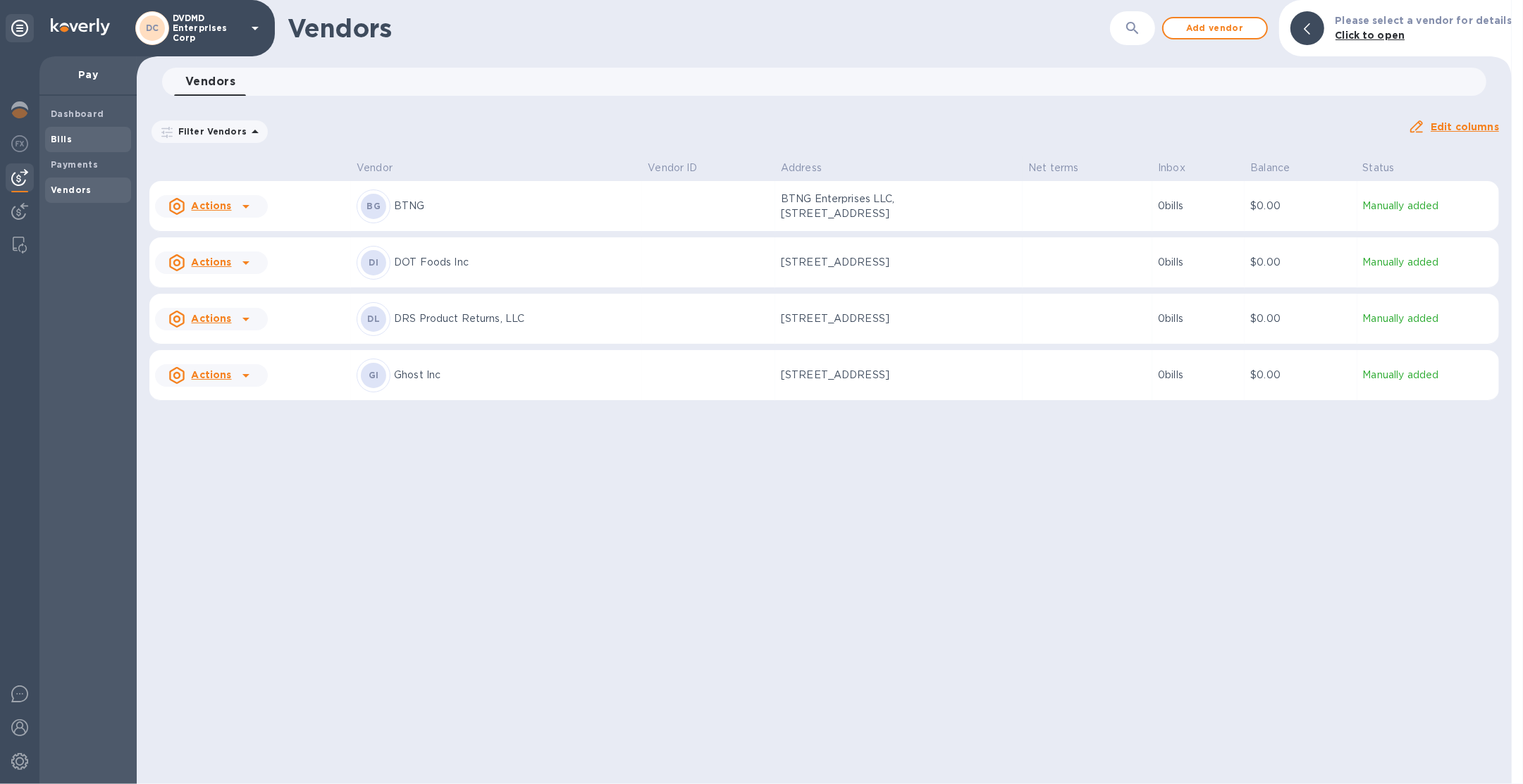
click at [79, 140] on span "Bills" at bounding box center [88, 139] width 75 height 14
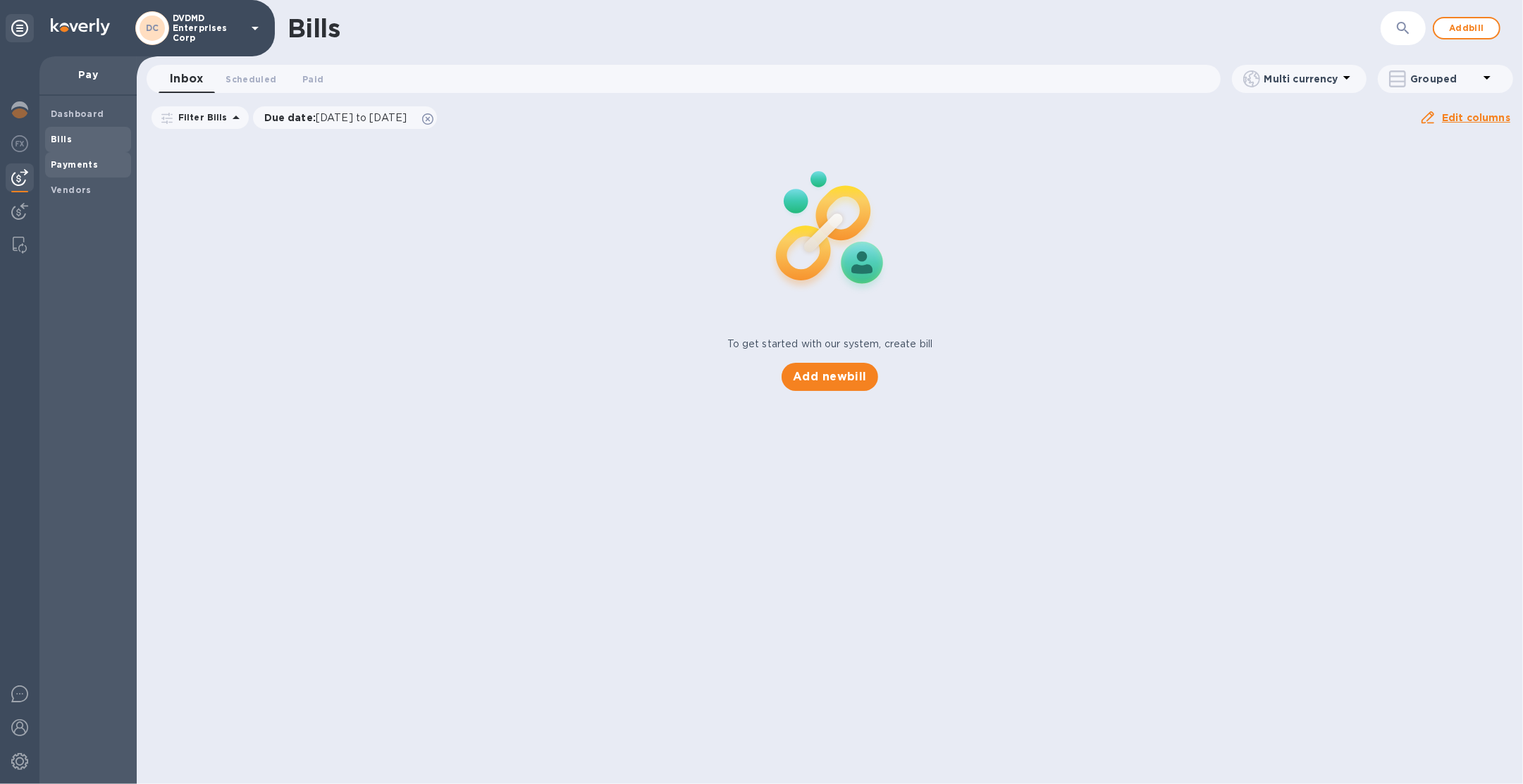
click at [80, 160] on b "Payments" at bounding box center [75, 164] width 47 height 10
